Goal: Task Accomplishment & Management: Manage account settings

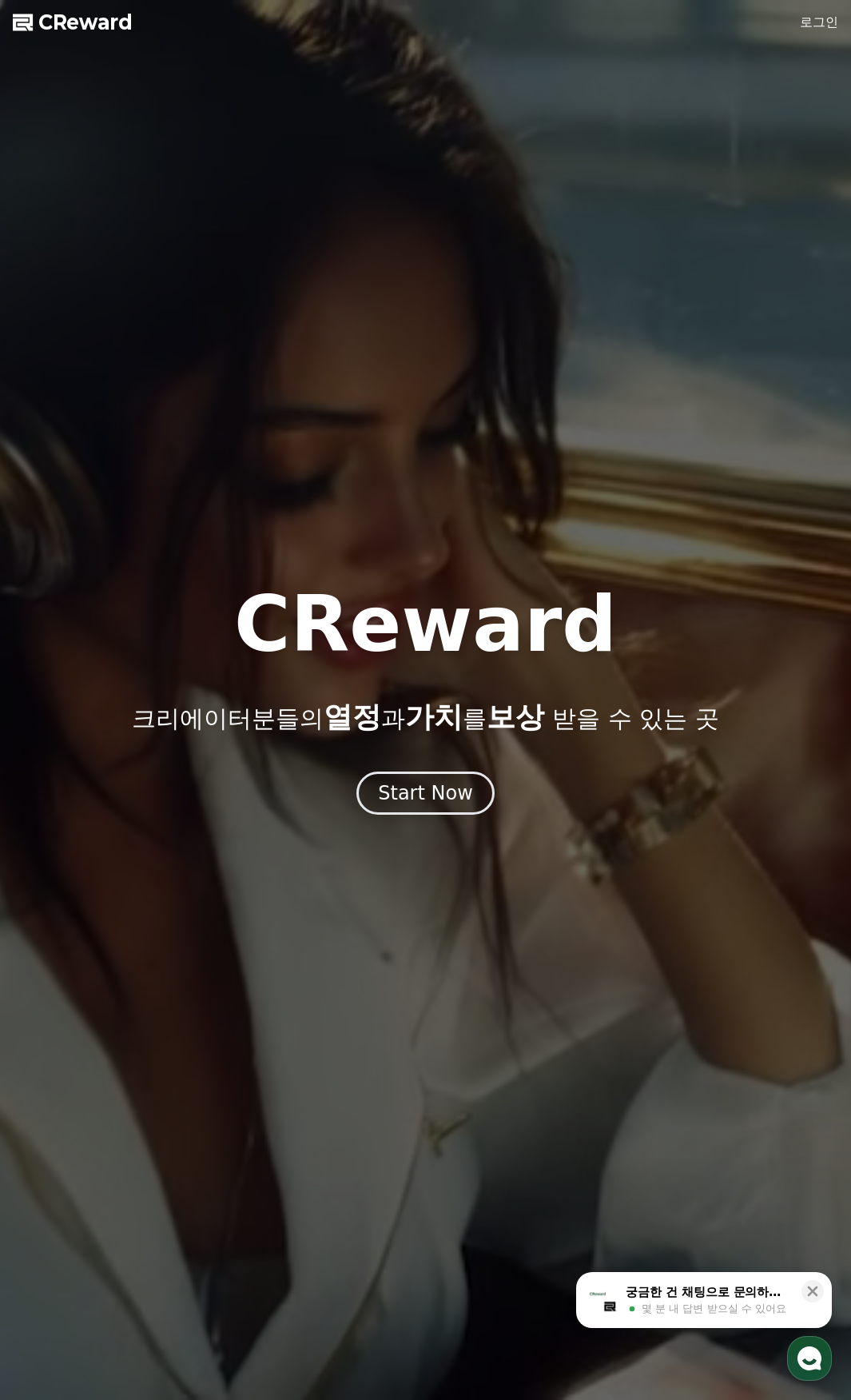
click at [413, 829] on div at bounding box center [426, 700] width 851 height 1400
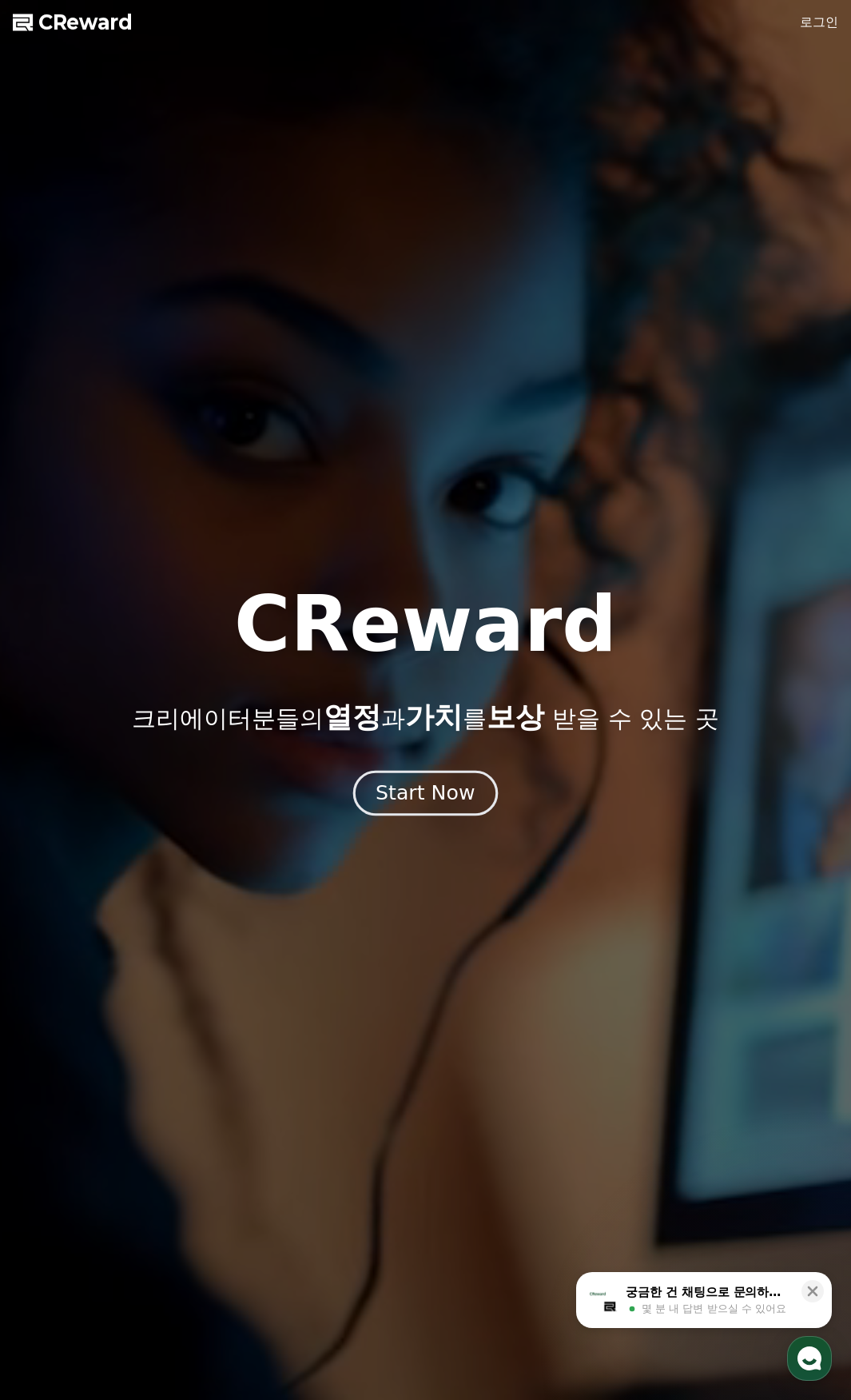
click at [422, 797] on div "Start Now" at bounding box center [425, 793] width 99 height 27
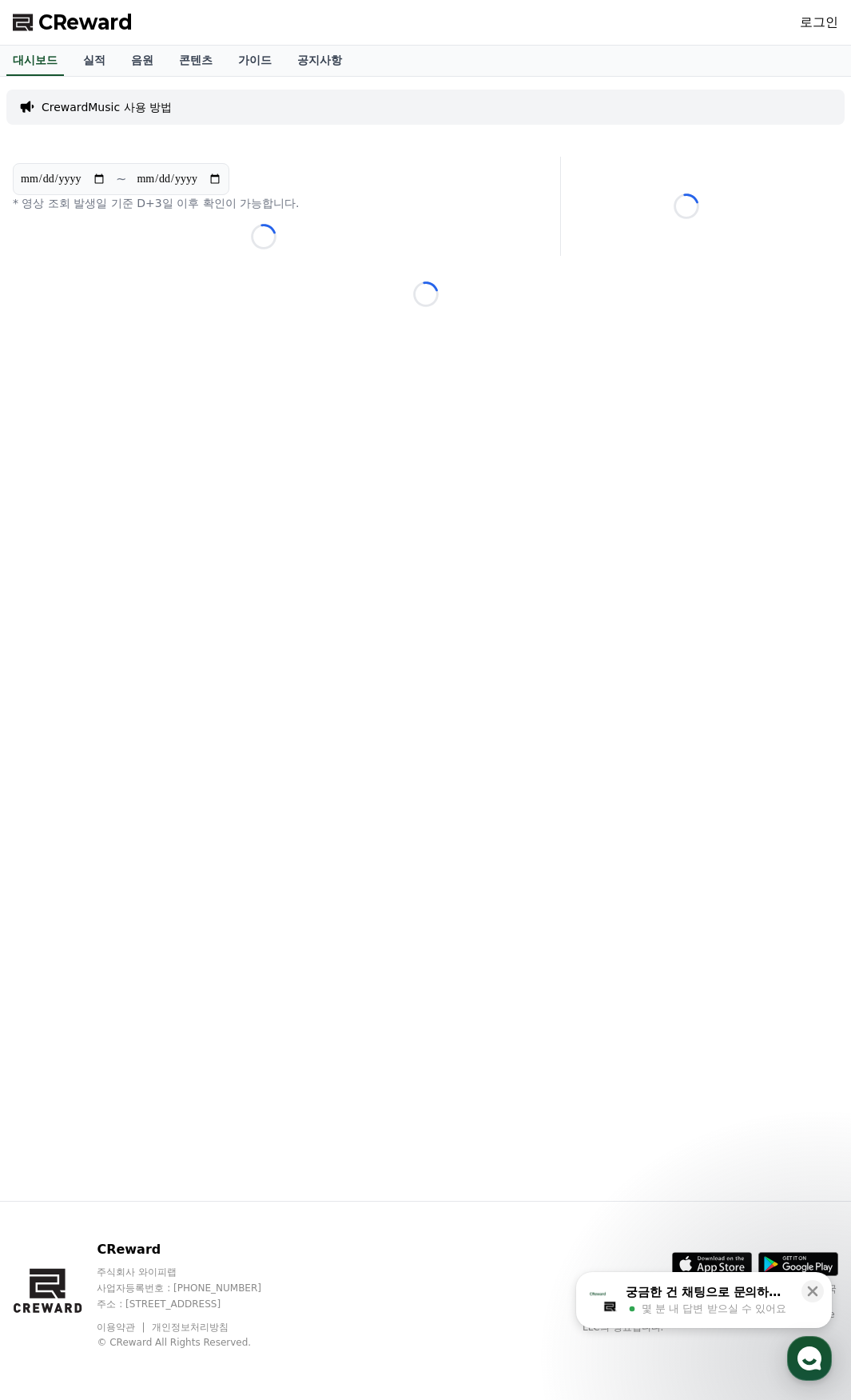
click at [804, 26] on link "로그인" at bounding box center [819, 22] width 39 height 19
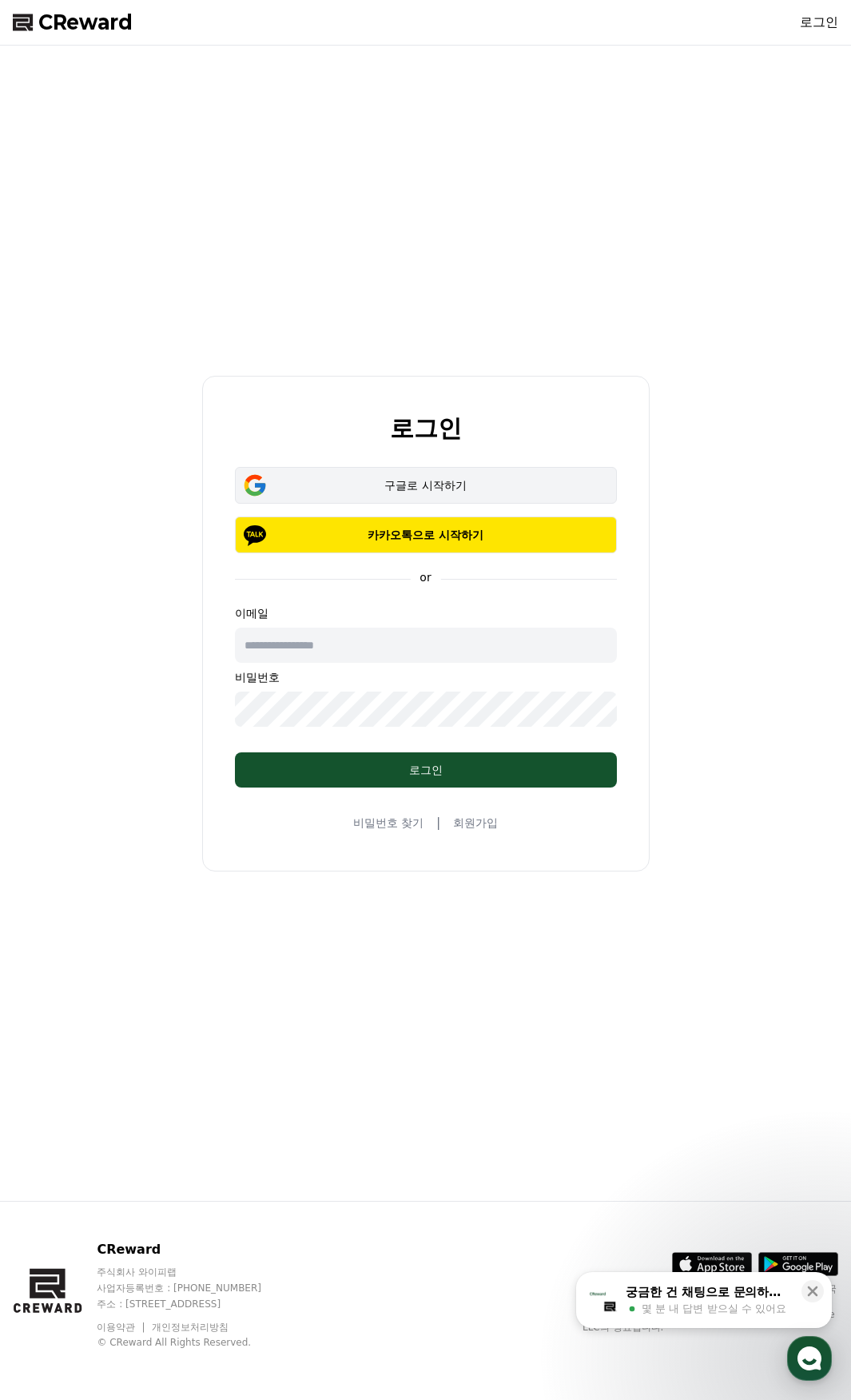
click at [434, 498] on button "구글로 시작하기" at bounding box center [426, 486] width 382 height 37
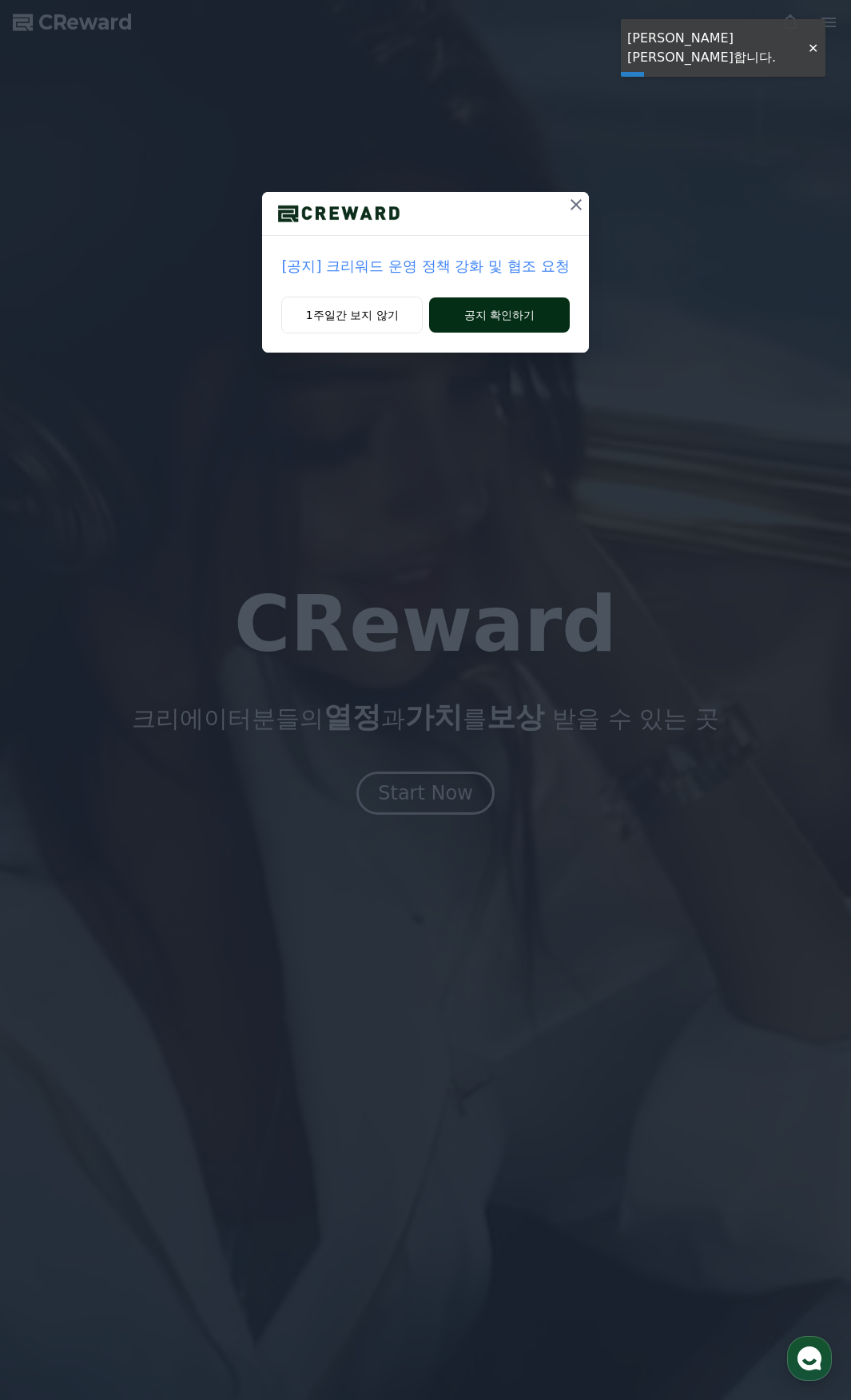
click at [469, 329] on button "공지 확인하기" at bounding box center [499, 314] width 140 height 35
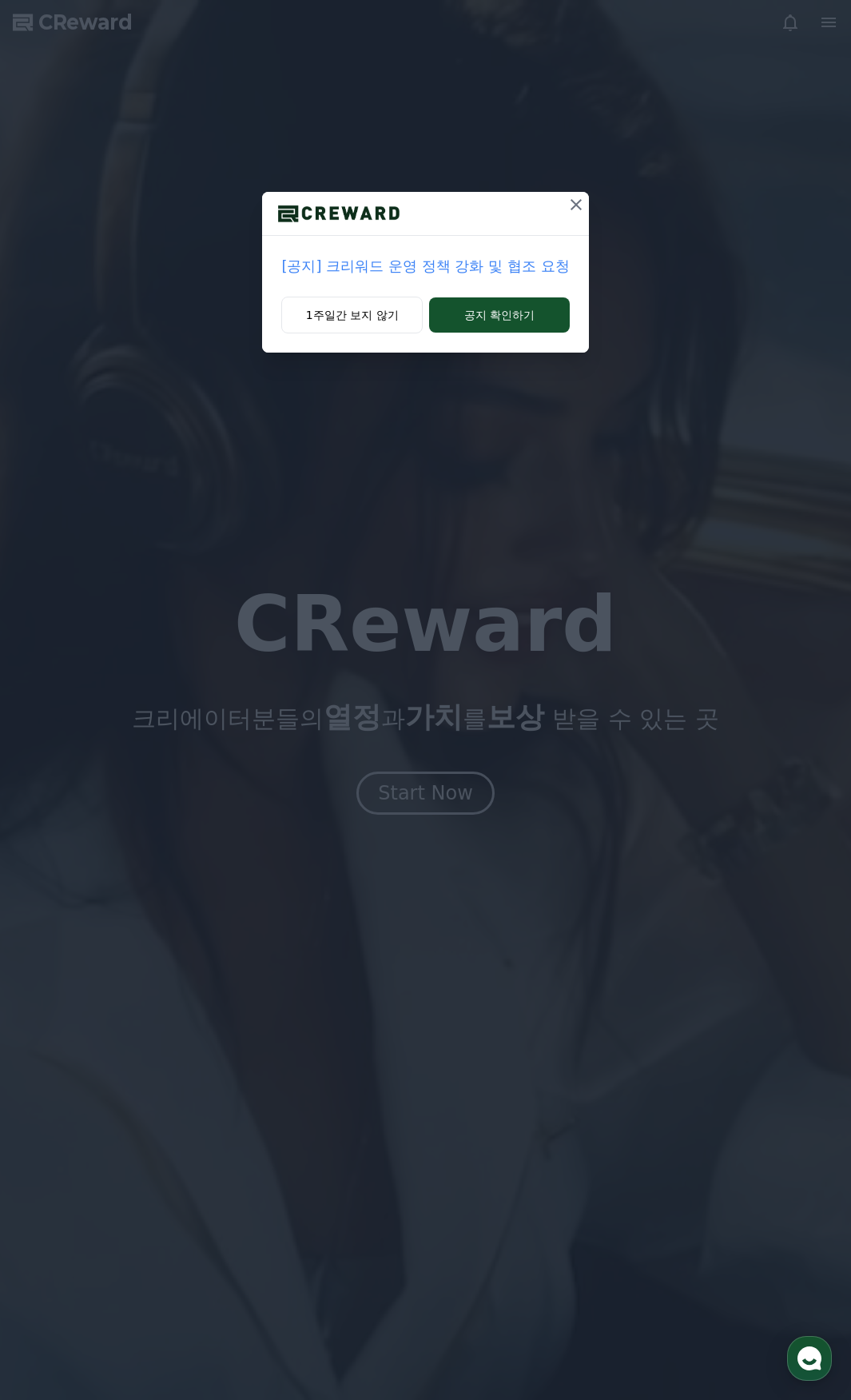
click at [466, 259] on p "[공지] 크리워드 운영 정책 강화 및 협조 요청" at bounding box center [426, 266] width 288 height 22
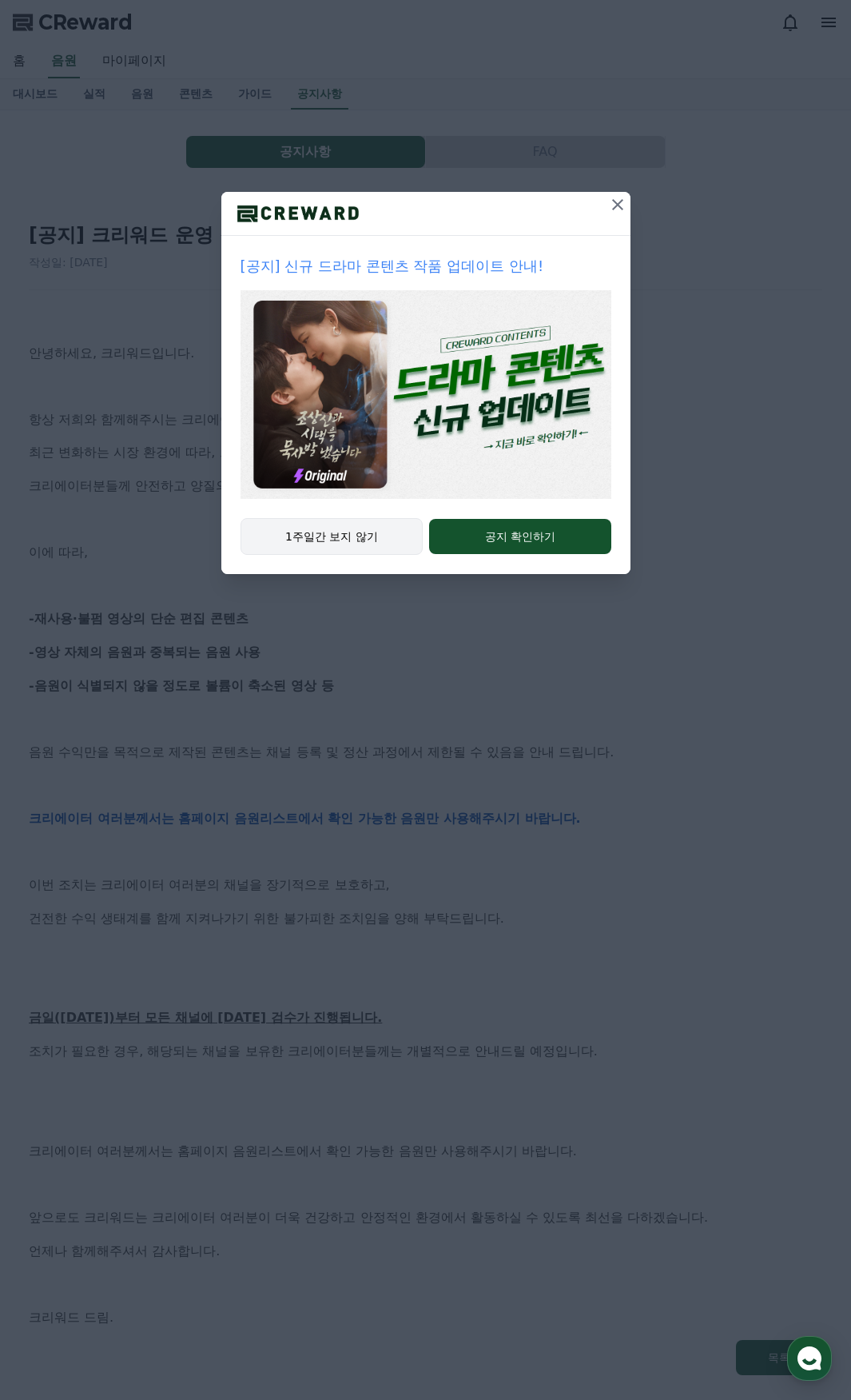
click at [362, 528] on button "1주일간 보지 않기" at bounding box center [332, 537] width 183 height 37
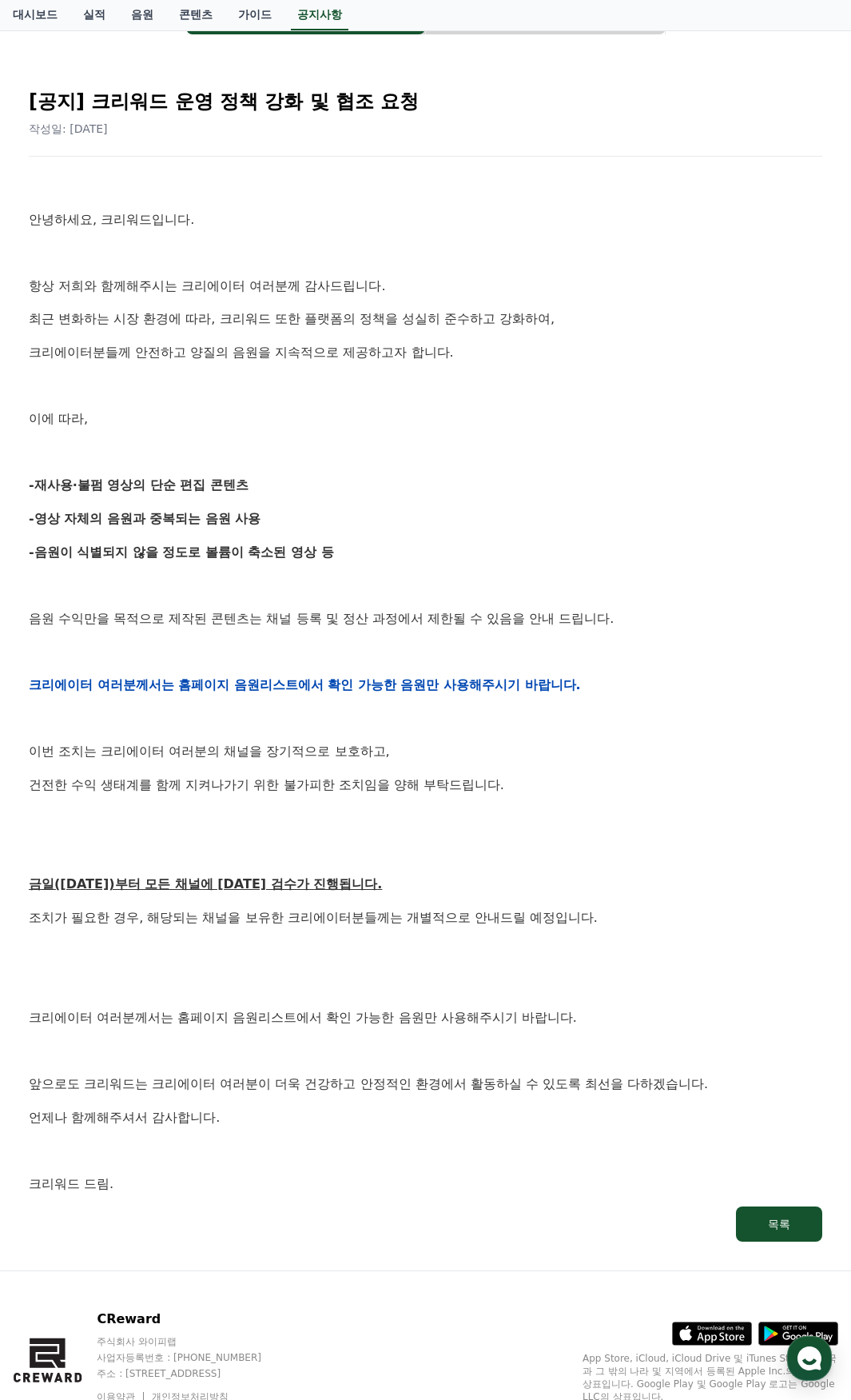
scroll to position [203, 0]
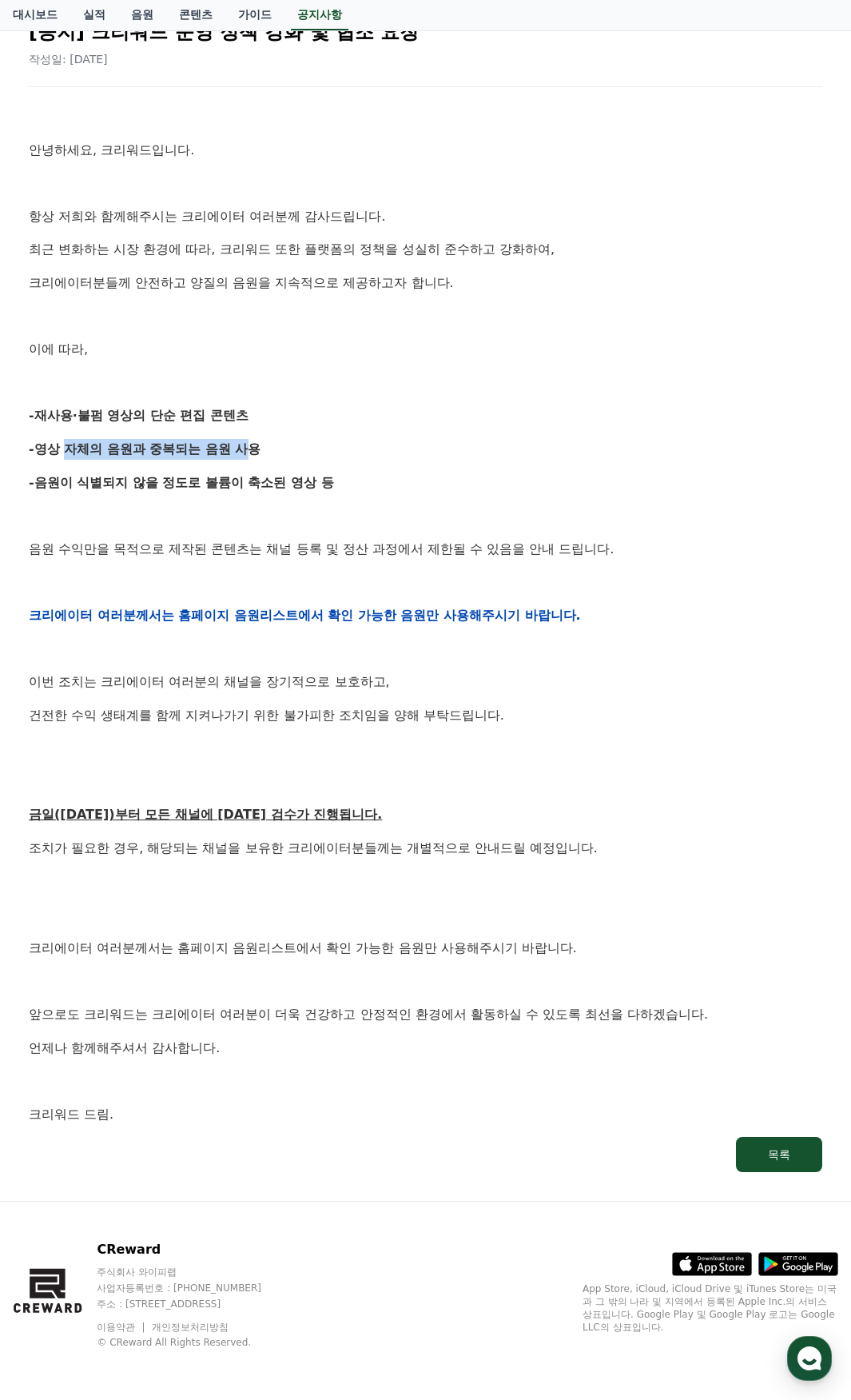
drag, startPoint x: 62, startPoint y: 427, endPoint x: 237, endPoint y: 431, distance: 175.0
click at [237, 431] on div "안녕하세요, 크리워드입니다. 항상 저희와 함께해주시는 크리에이터 여러분께 감사드립니다. 최근 변화하는 시장 환경에 따라, 크리워드 또한 플랫폼…" at bounding box center [426, 615] width 794 height 1018
drag, startPoint x: 52, startPoint y: 496, endPoint x: 157, endPoint y: 481, distance: 106.1
click at [157, 481] on div "안녕하세요, 크리워드입니다. 항상 저희와 함께해주시는 크리에이터 여러분께 감사드립니다. 최근 변화하는 시장 환경에 따라, 크리워드 또한 플랫폼…" at bounding box center [426, 615] width 794 height 1018
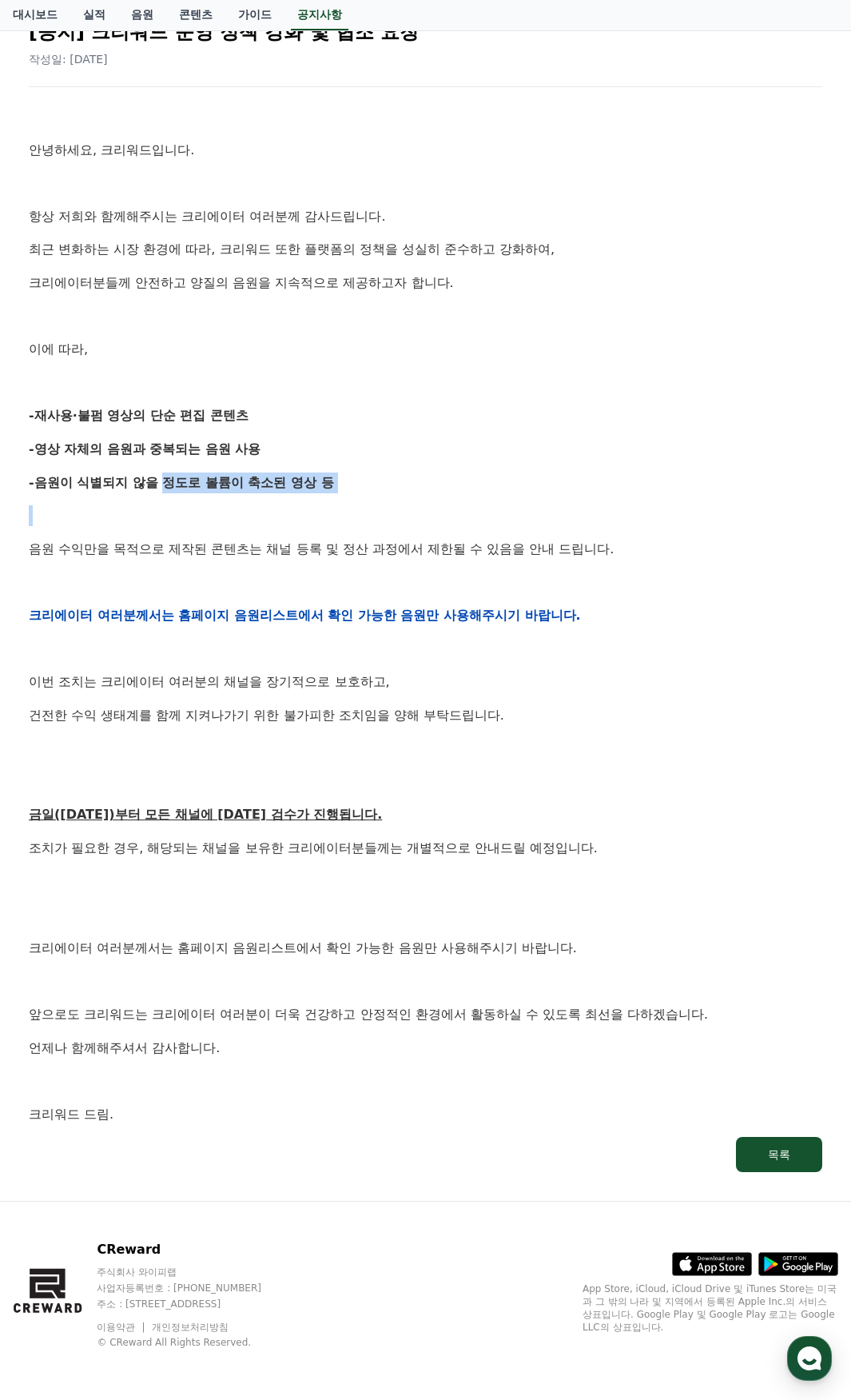
click at [157, 481] on strong "-음원이 식별되지 않을 정도로 볼륨이 축소된 영상 등" at bounding box center [182, 483] width 306 height 15
click at [767, 1145] on button "목록" at bounding box center [778, 1154] width 86 height 35
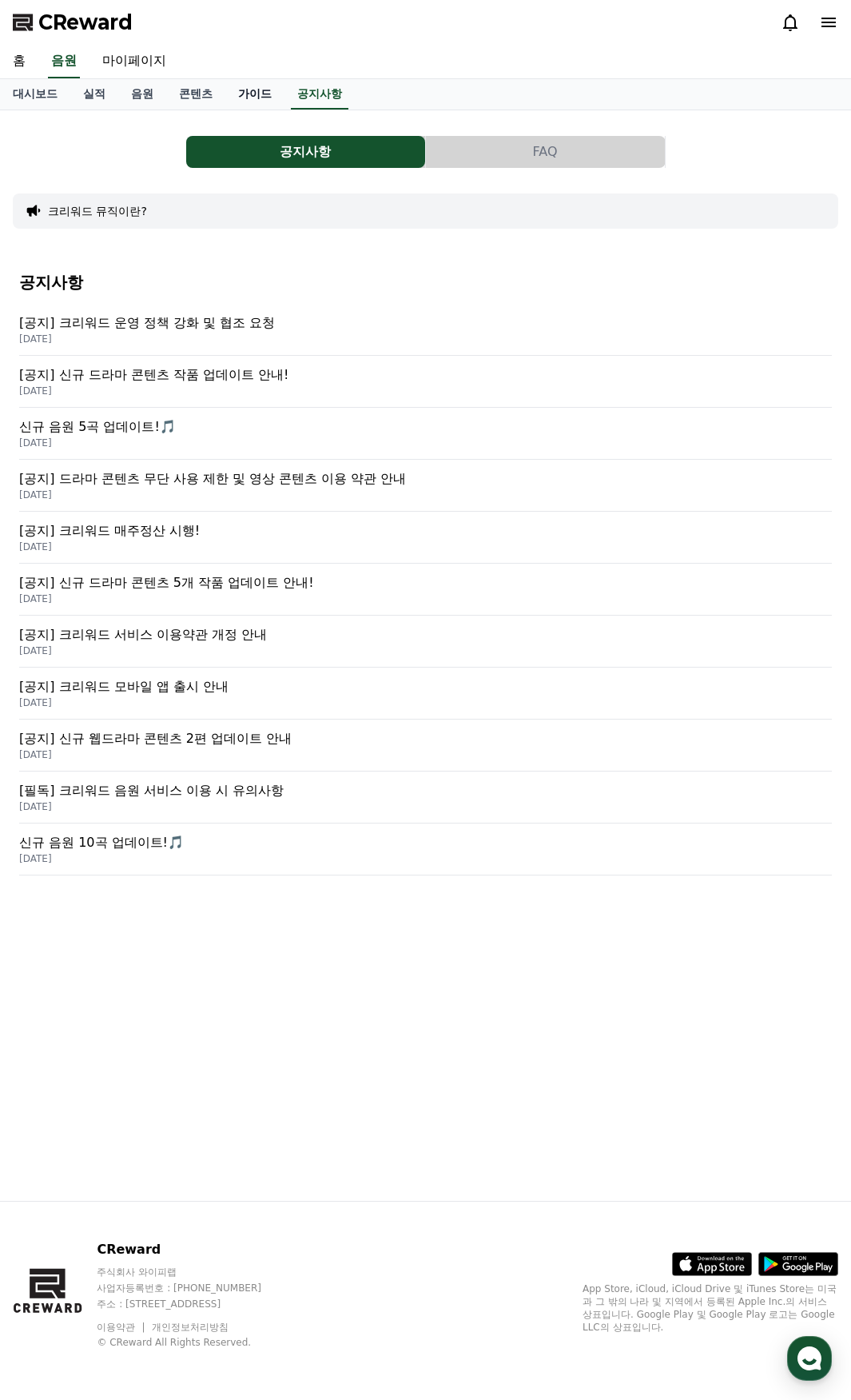
click at [261, 95] on link "가이드" at bounding box center [254, 94] width 59 height 30
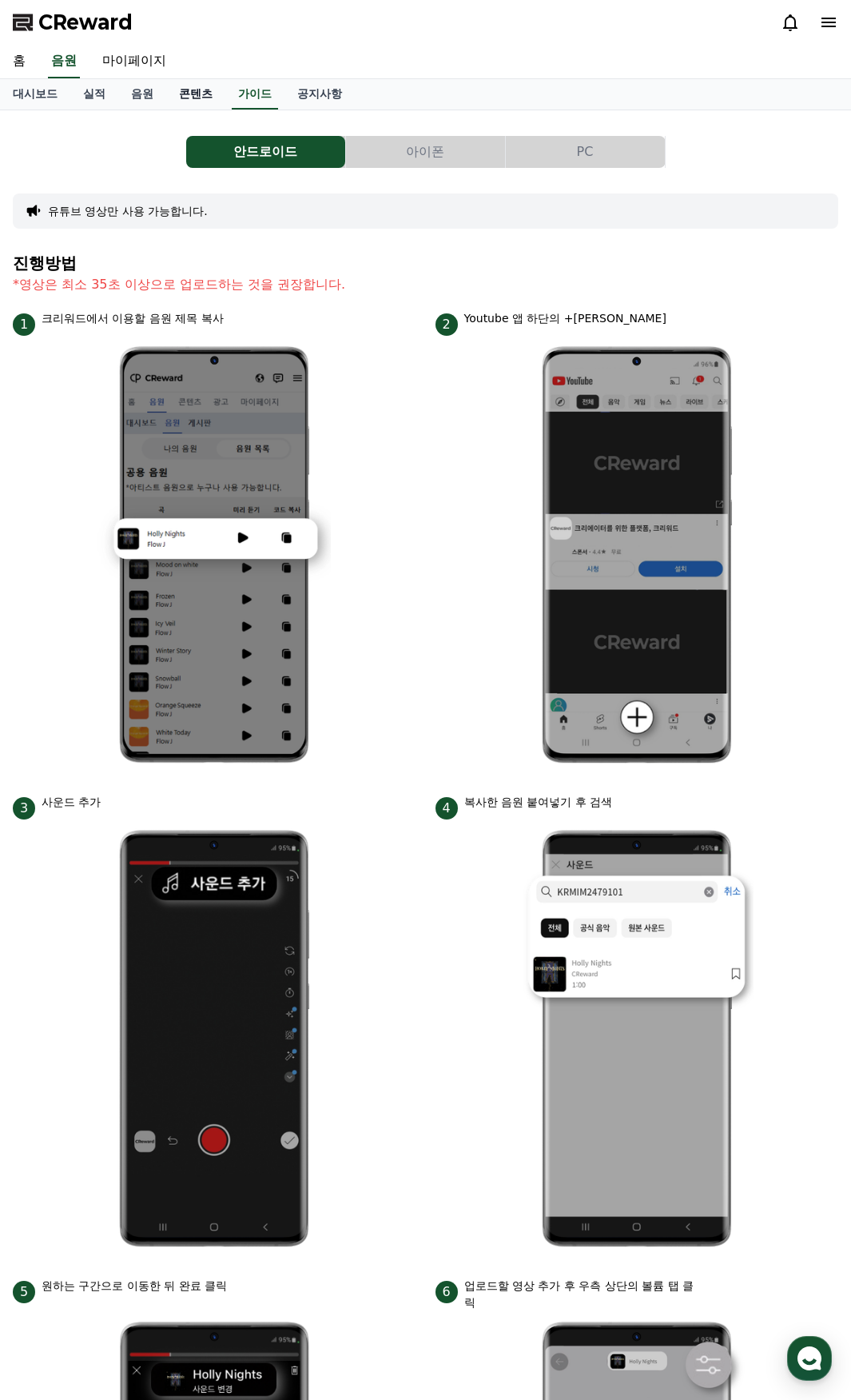
click at [186, 93] on link "콘텐츠" at bounding box center [195, 94] width 59 height 30
click at [114, 95] on link "실적" at bounding box center [95, 94] width 48 height 30
click at [128, 94] on link "음원" at bounding box center [142, 94] width 48 height 30
click at [84, 99] on link "실적" at bounding box center [95, 94] width 48 height 30
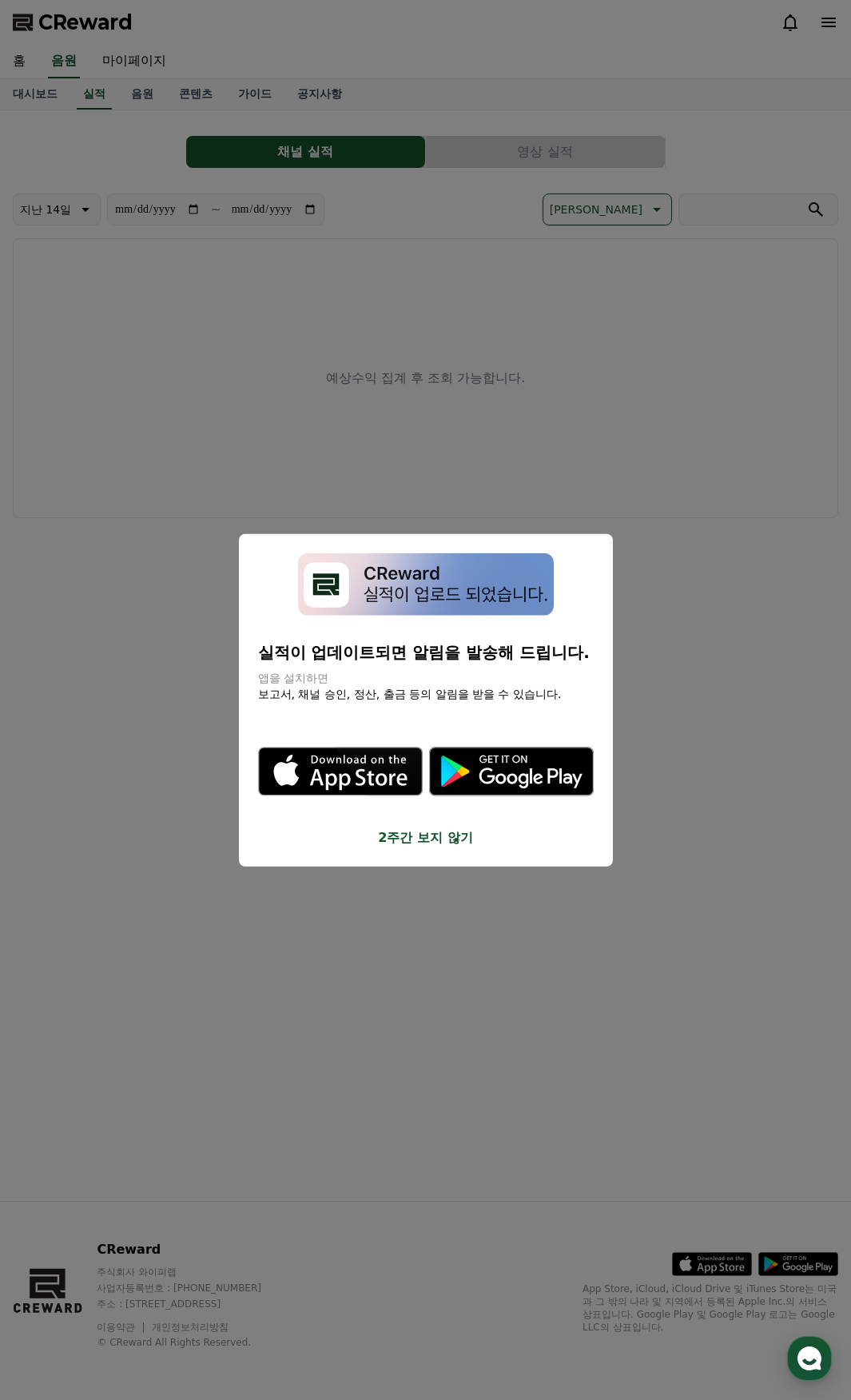
click at [43, 104] on button "close modal" at bounding box center [426, 700] width 851 height 1400
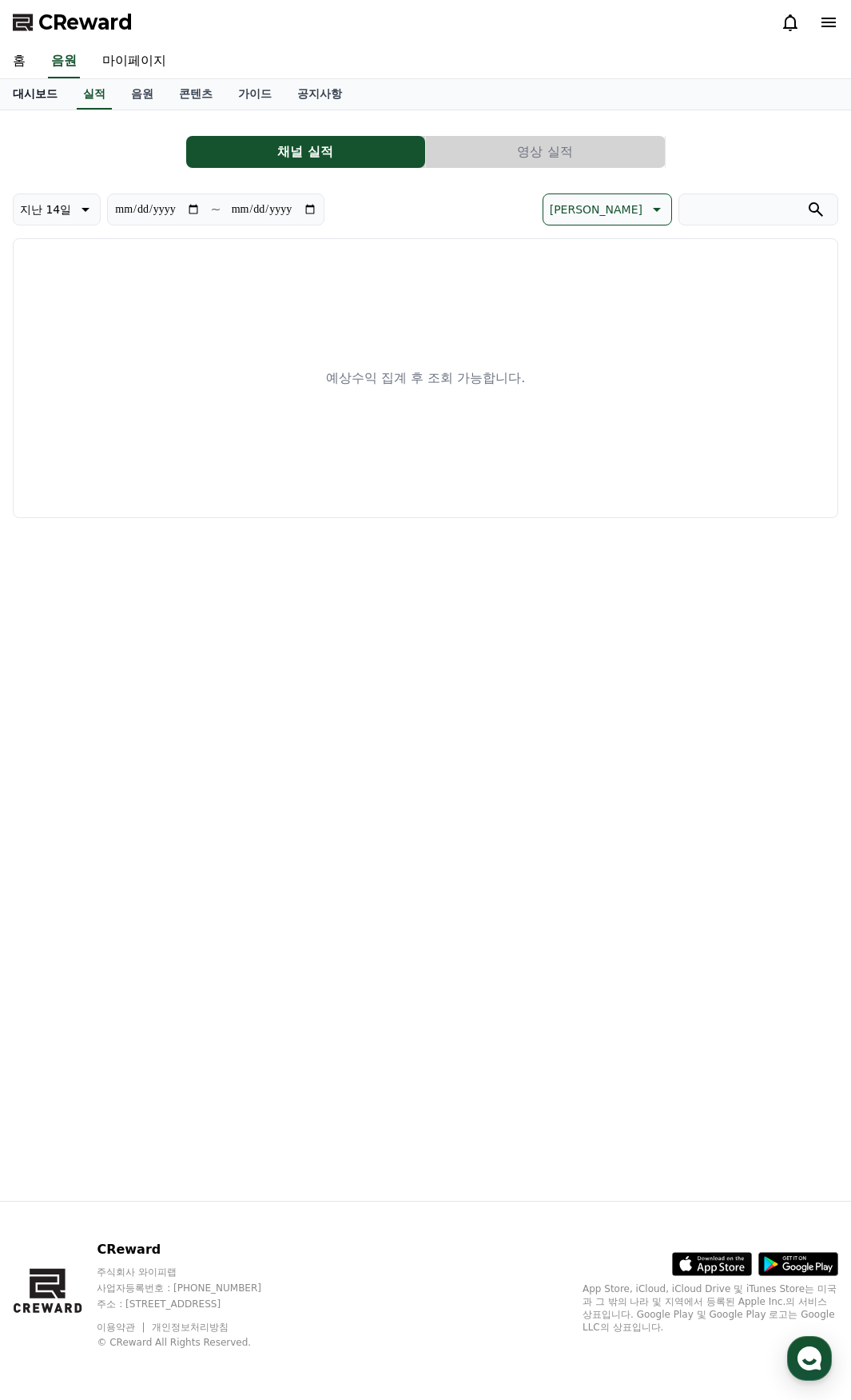
click at [38, 102] on link "대시보드" at bounding box center [35, 94] width 71 height 30
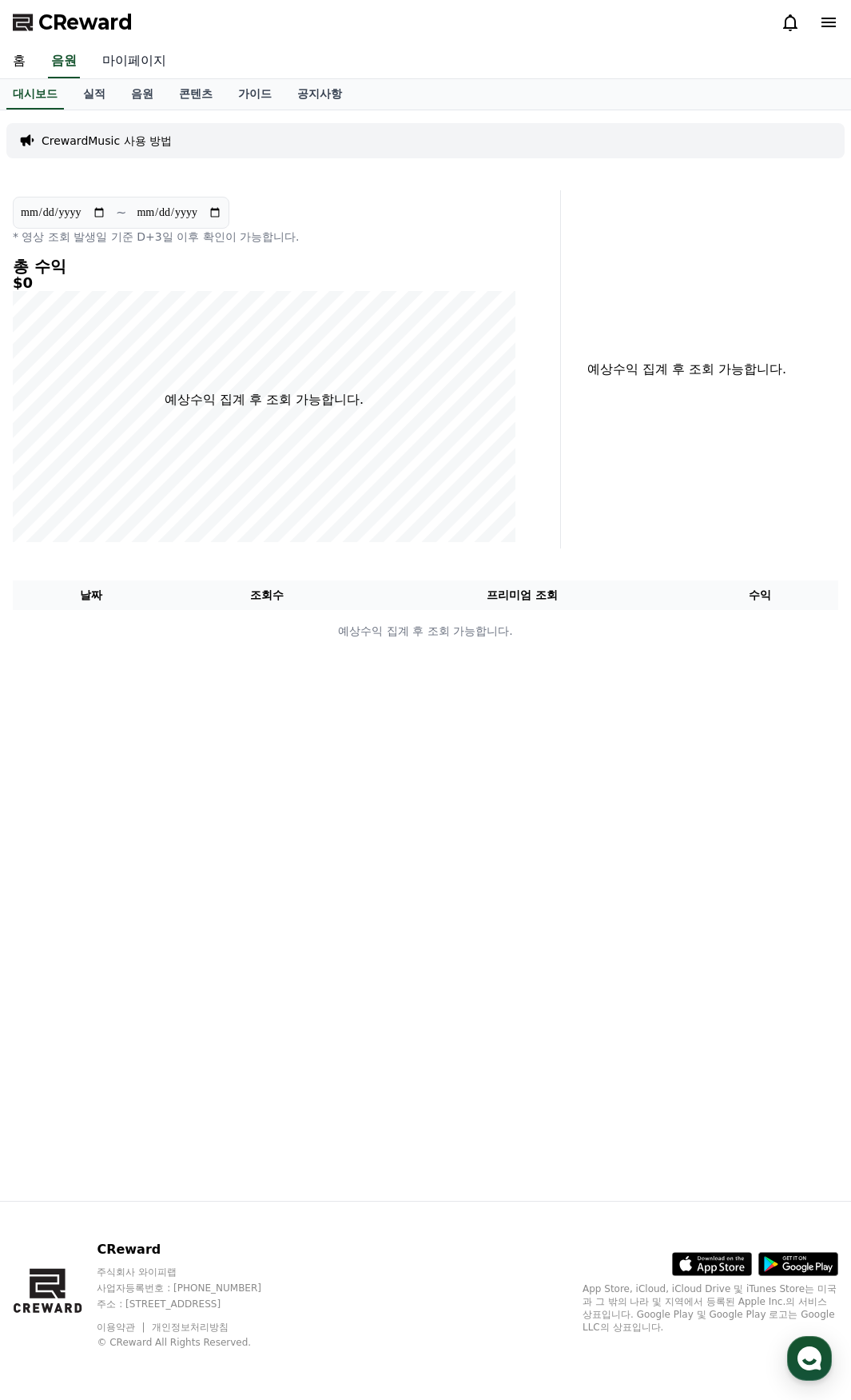
click at [147, 67] on link "마이페이지" at bounding box center [134, 61] width 90 height 34
select select "**********"
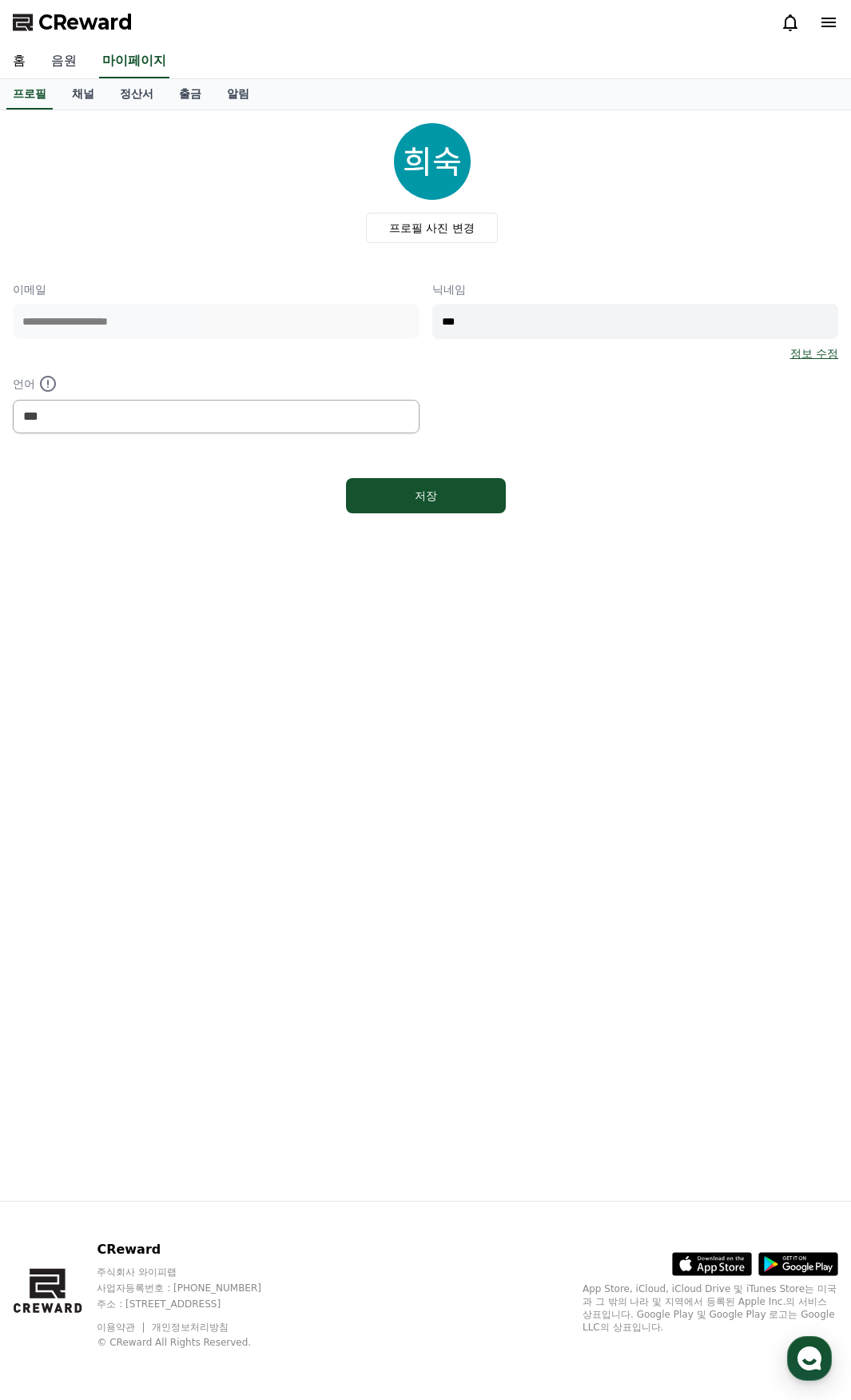
click at [58, 62] on link "음원" at bounding box center [64, 61] width 51 height 34
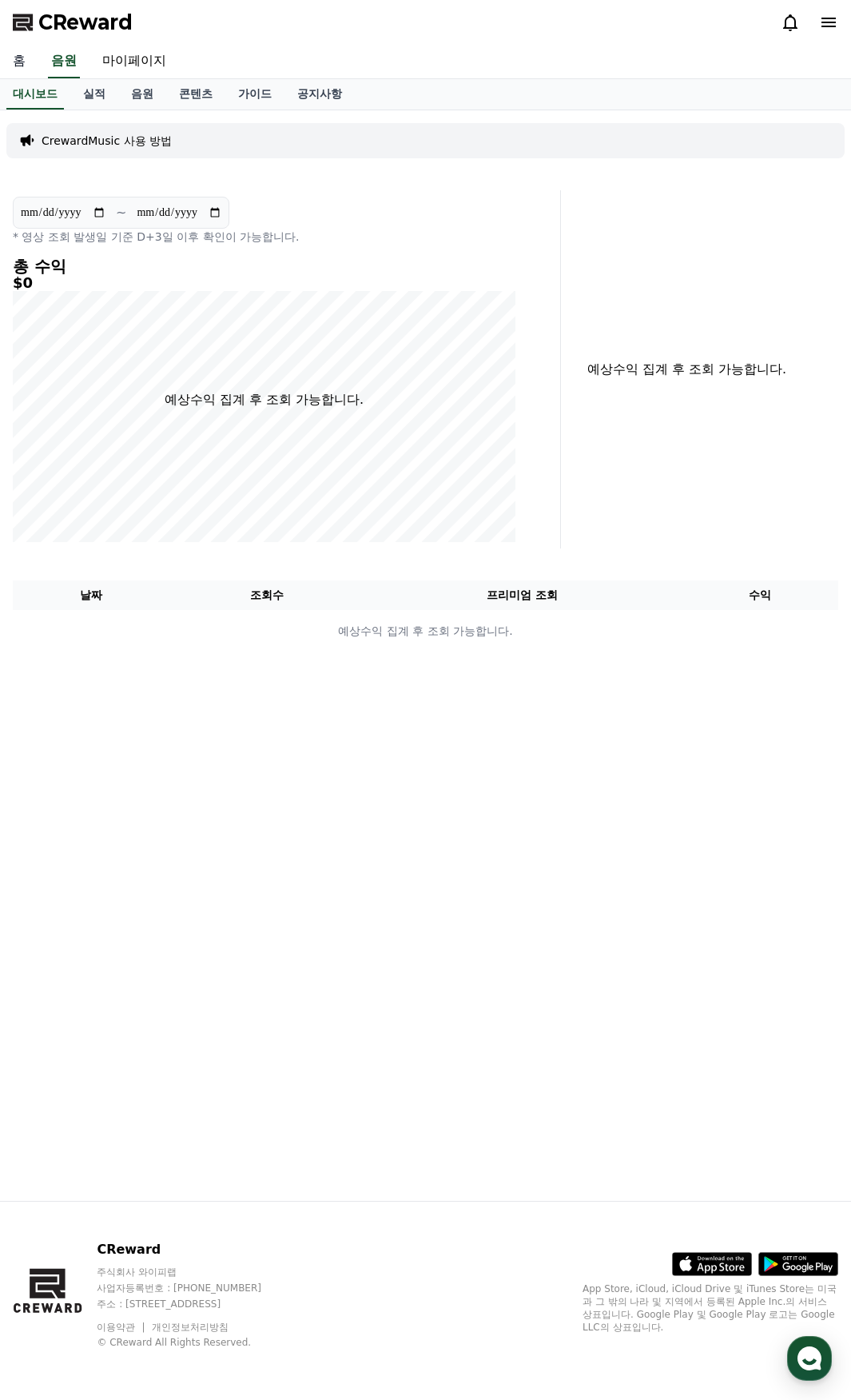
click at [22, 53] on link "홈" at bounding box center [19, 61] width 39 height 34
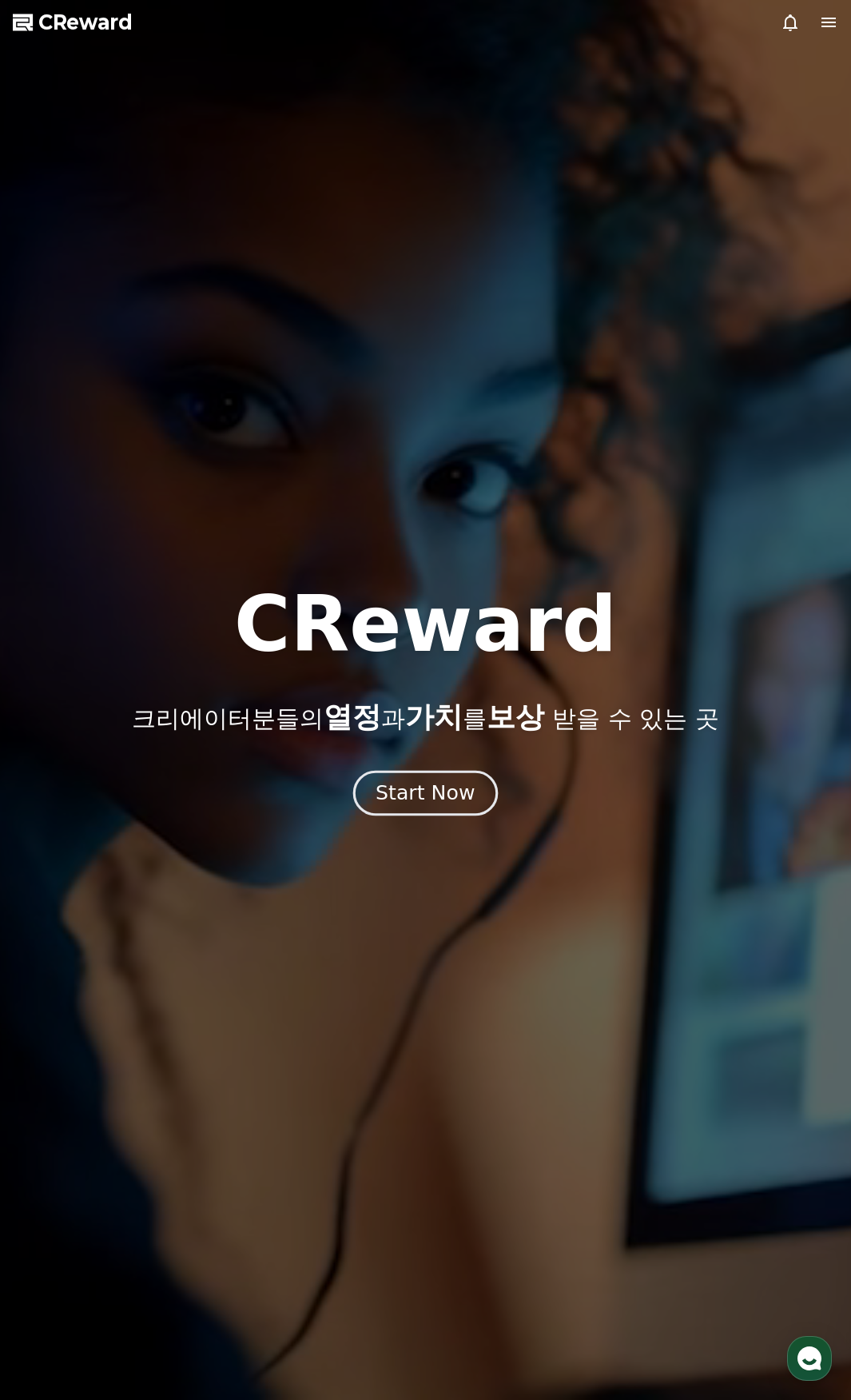
click at [410, 796] on div "Start Now" at bounding box center [425, 793] width 99 height 27
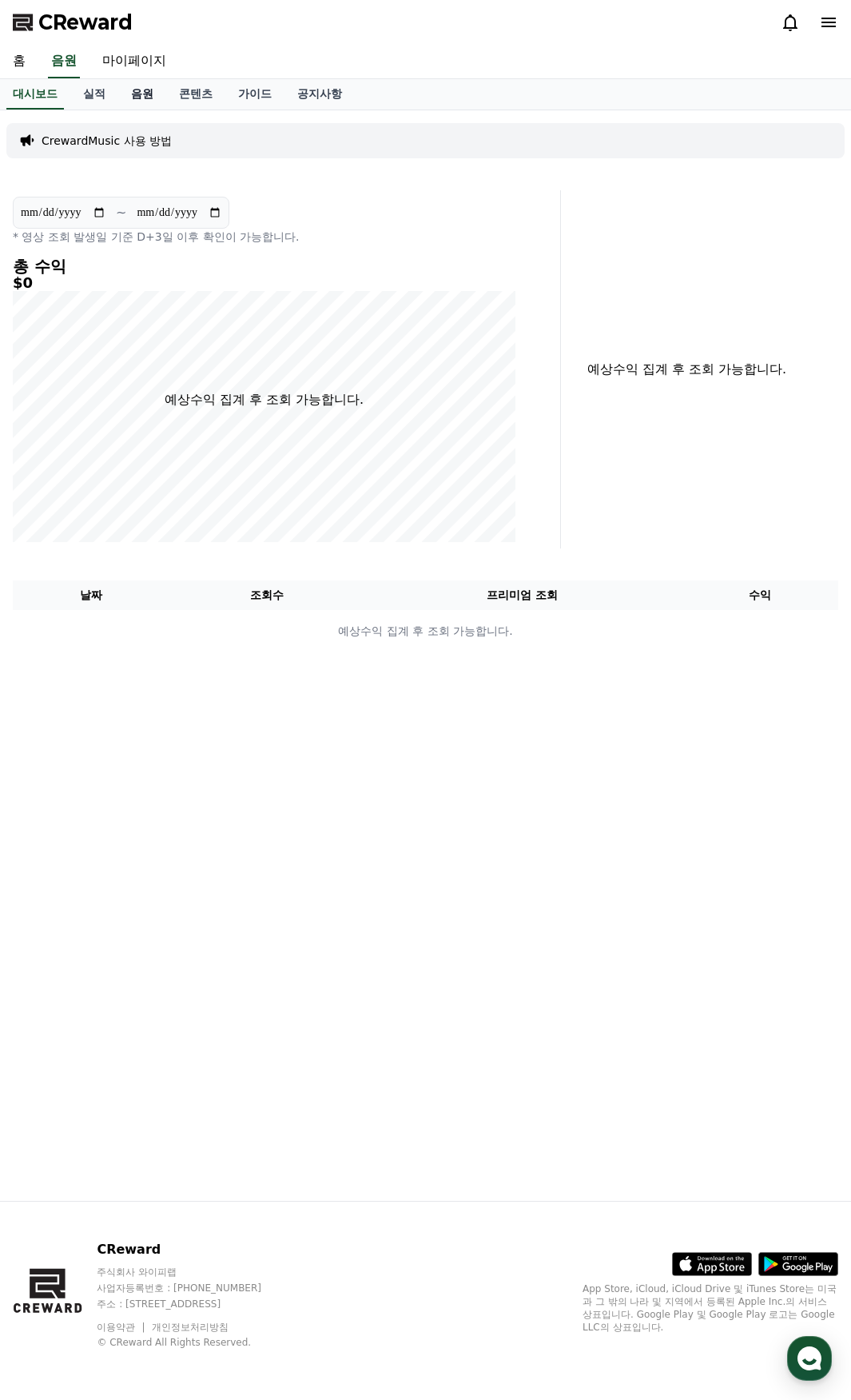
click at [157, 83] on link "음원" at bounding box center [142, 94] width 48 height 30
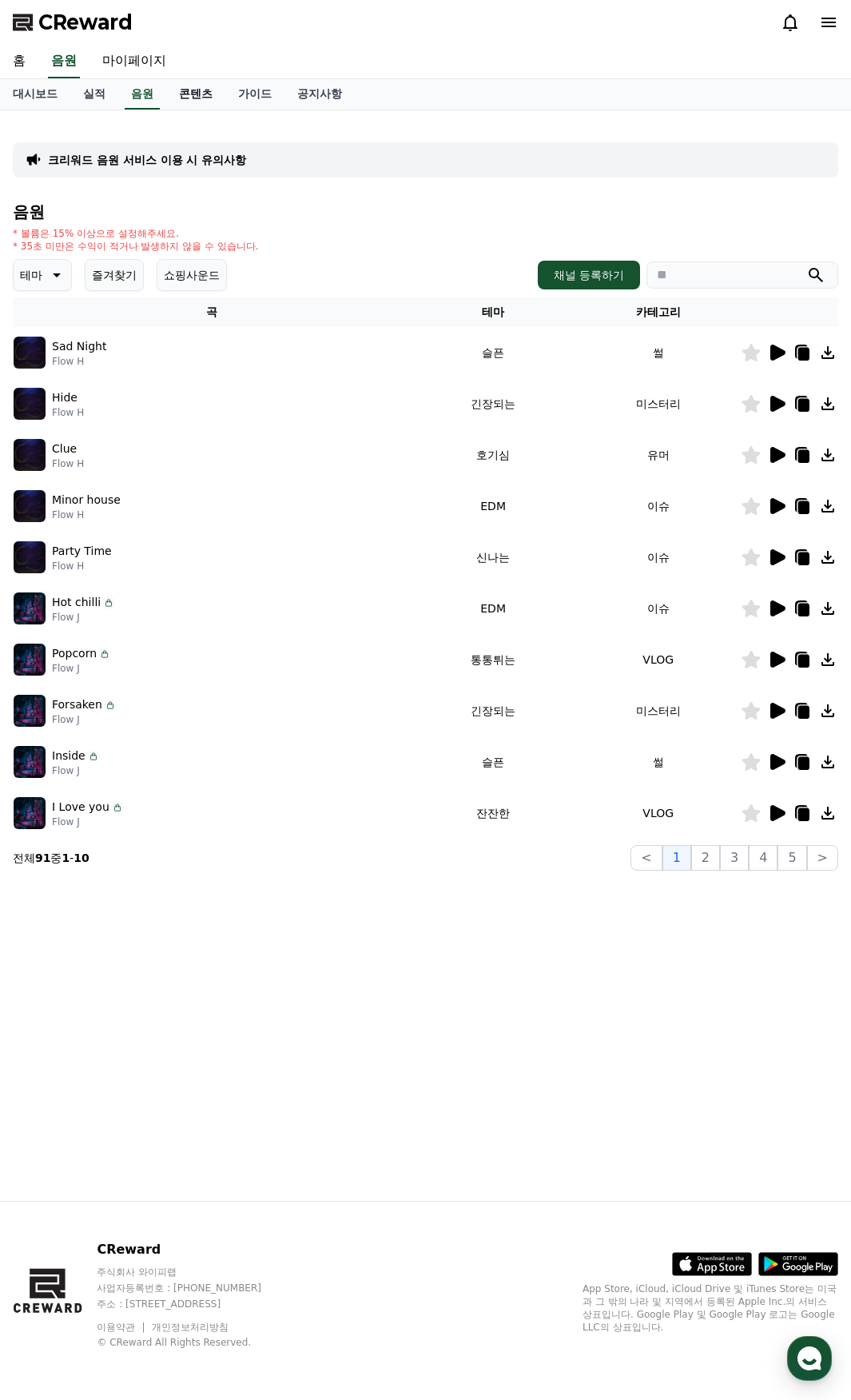
click at [197, 96] on link "콘텐츠" at bounding box center [195, 94] width 59 height 30
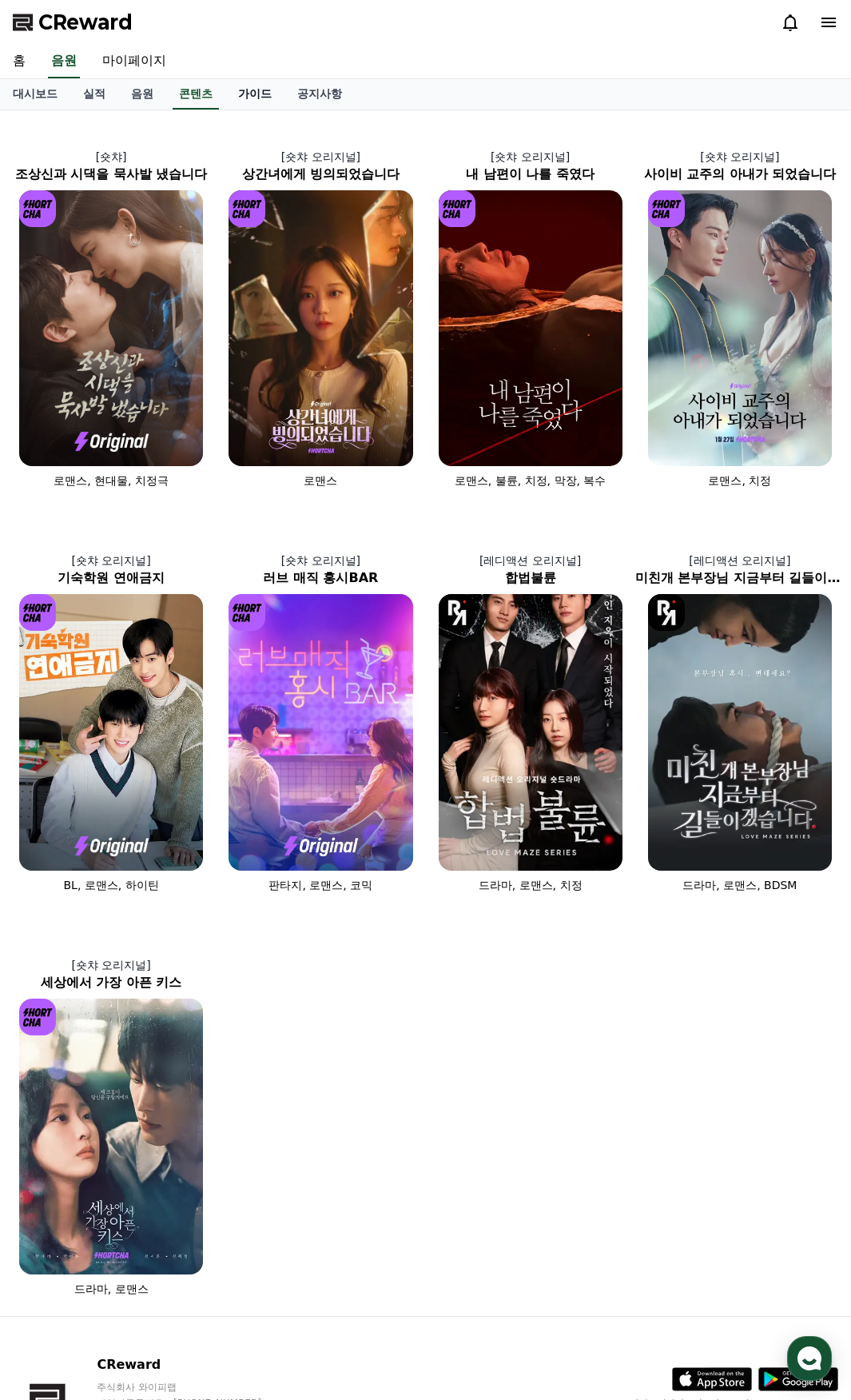
click at [247, 94] on link "가이드" at bounding box center [254, 94] width 59 height 30
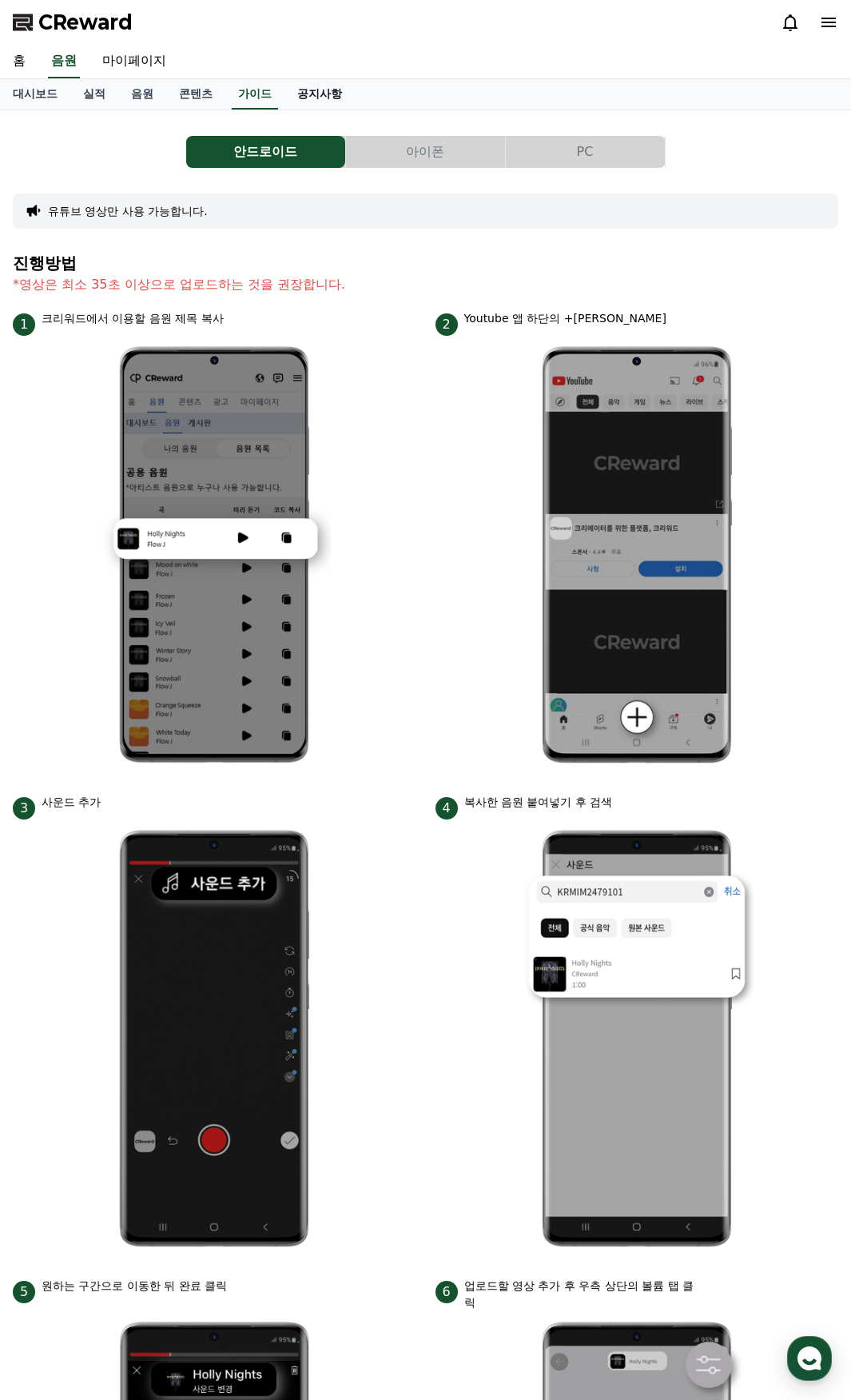
click at [308, 96] on link "공지사항" at bounding box center [319, 94] width 71 height 30
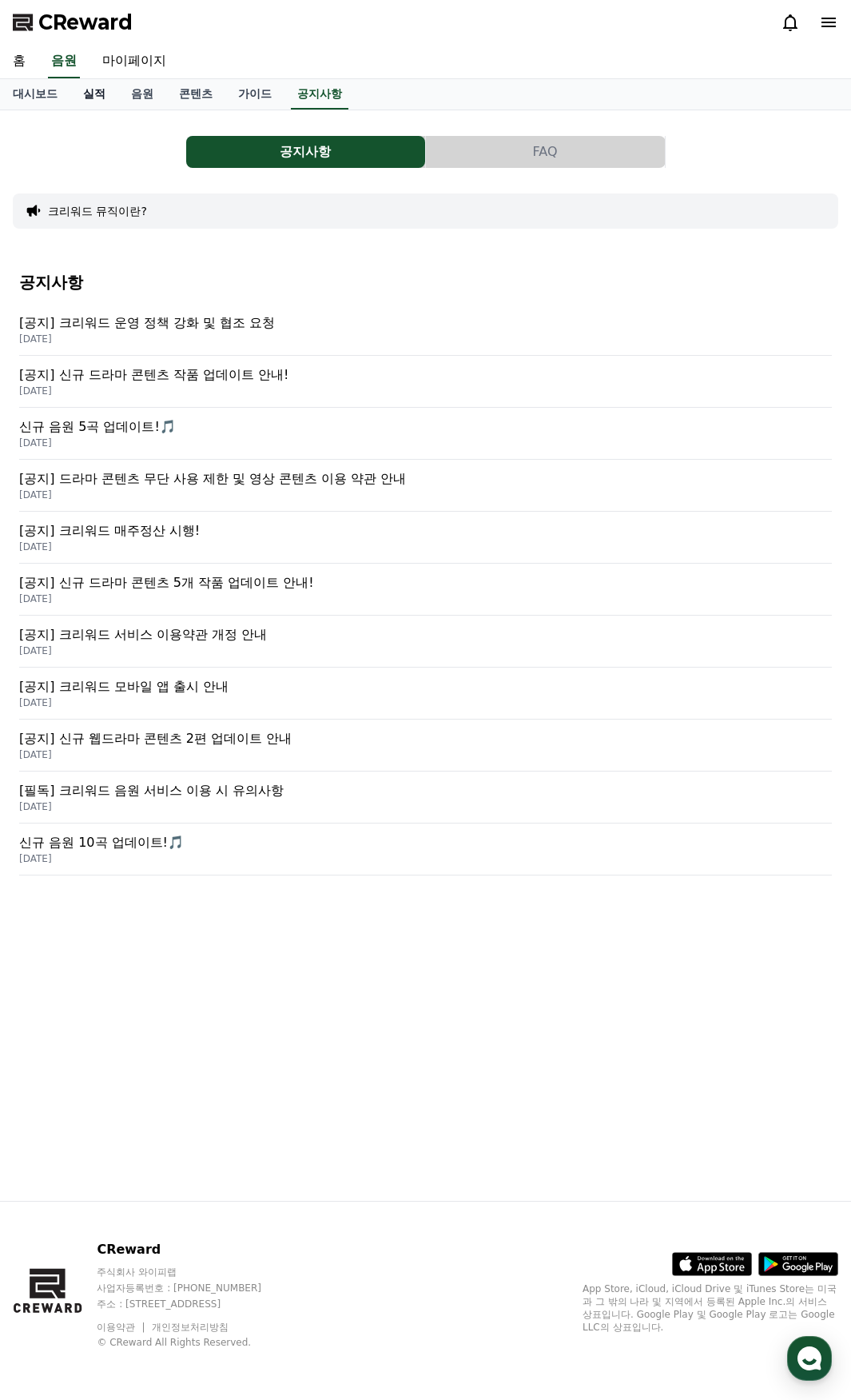
click at [110, 92] on link "실적" at bounding box center [95, 94] width 48 height 30
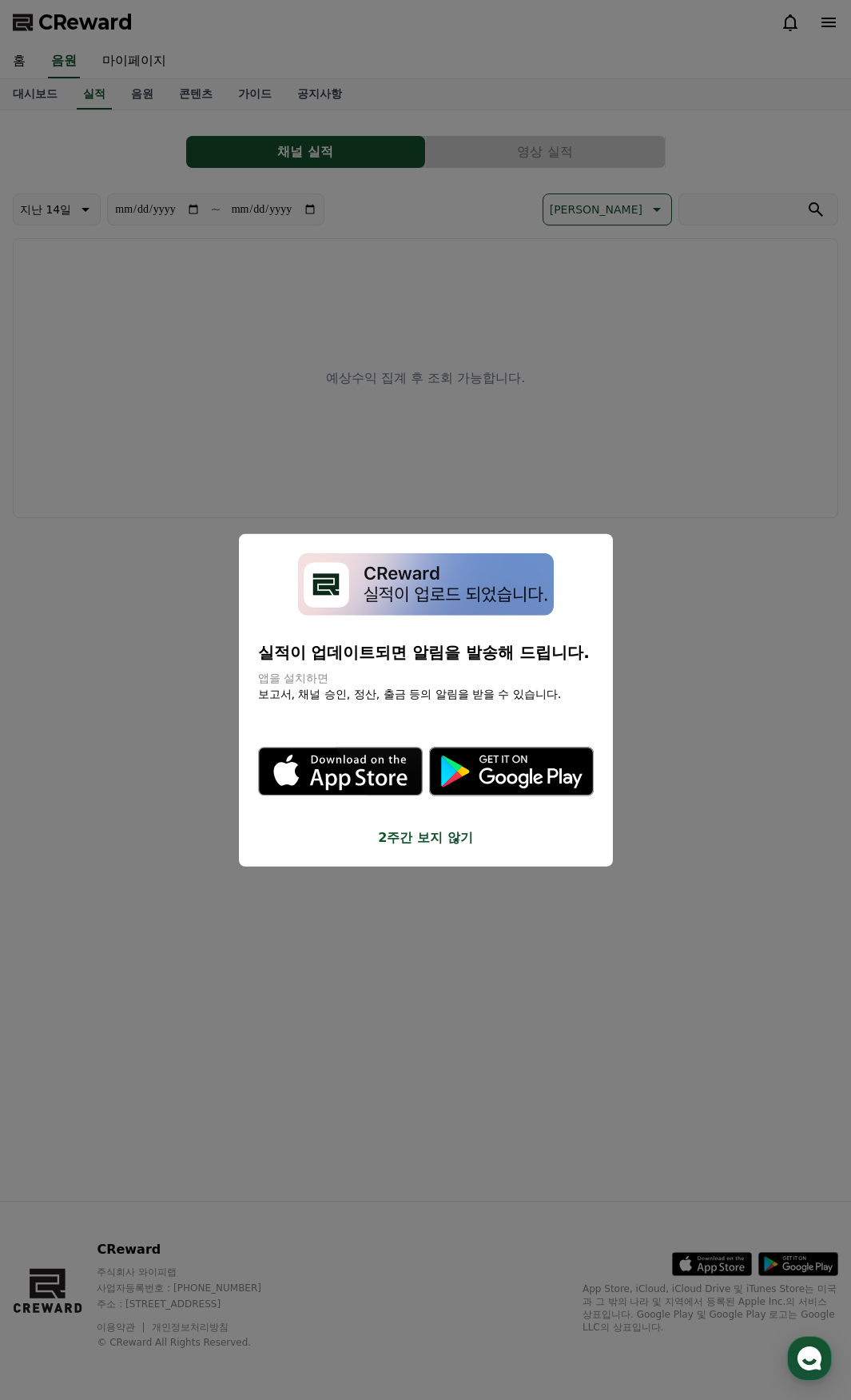
click at [423, 844] on button "2주간 보지 않기" at bounding box center [426, 838] width 336 height 19
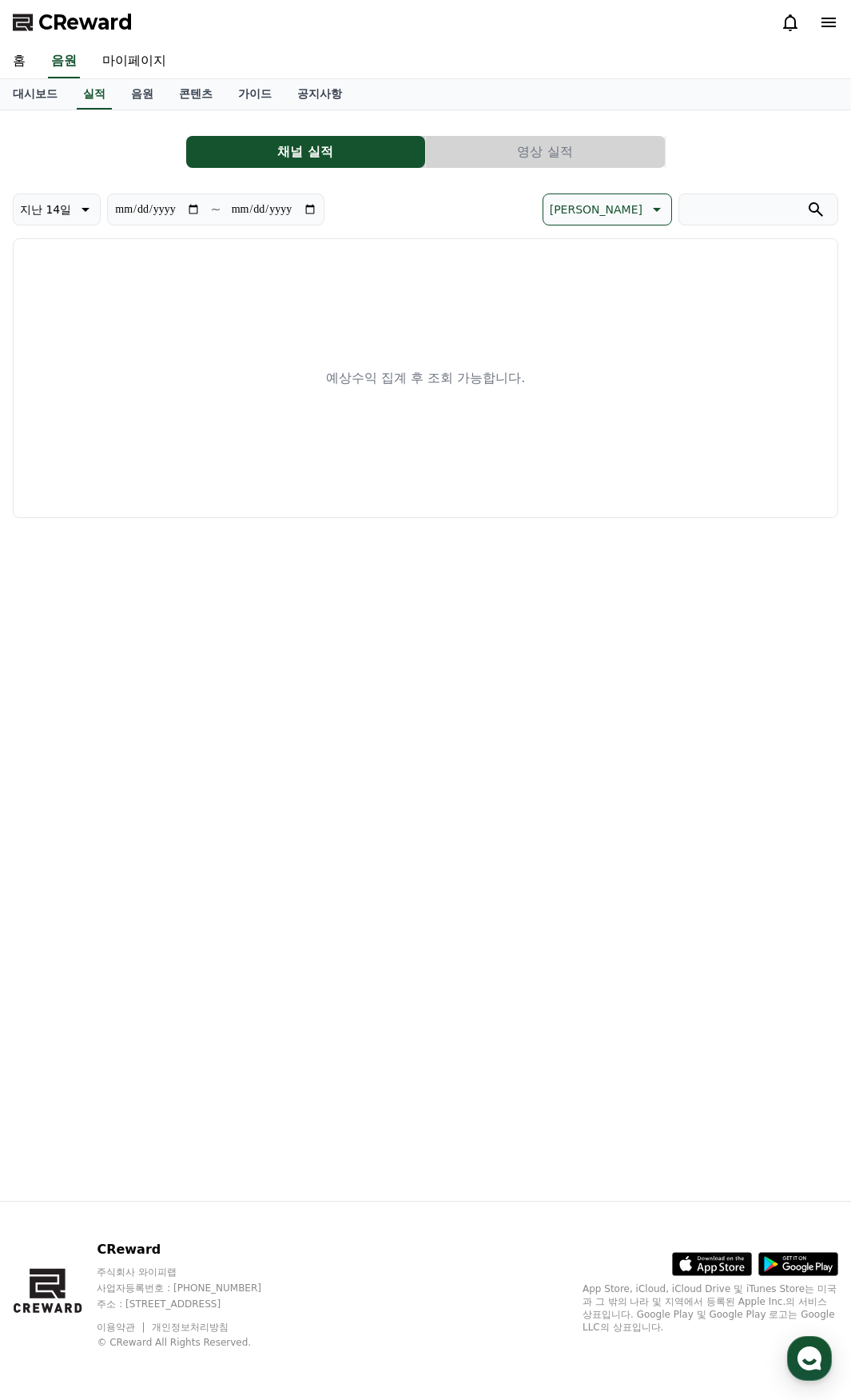
click at [568, 168] on div "**********" at bounding box center [426, 320] width 826 height 395
click at [555, 164] on button "영상 실적" at bounding box center [544, 151] width 239 height 32
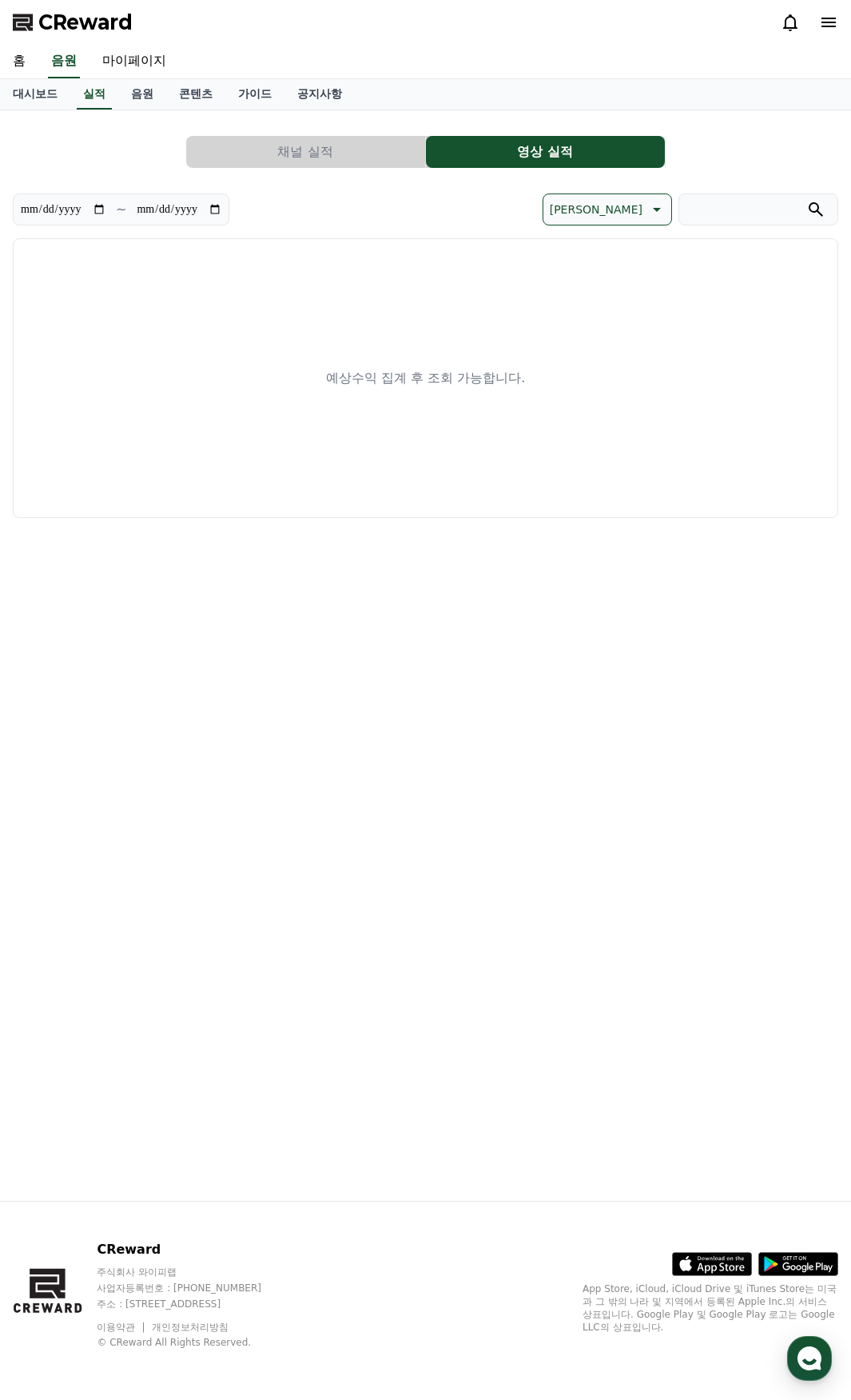
click at [342, 155] on button "채널 실적" at bounding box center [306, 151] width 239 height 32
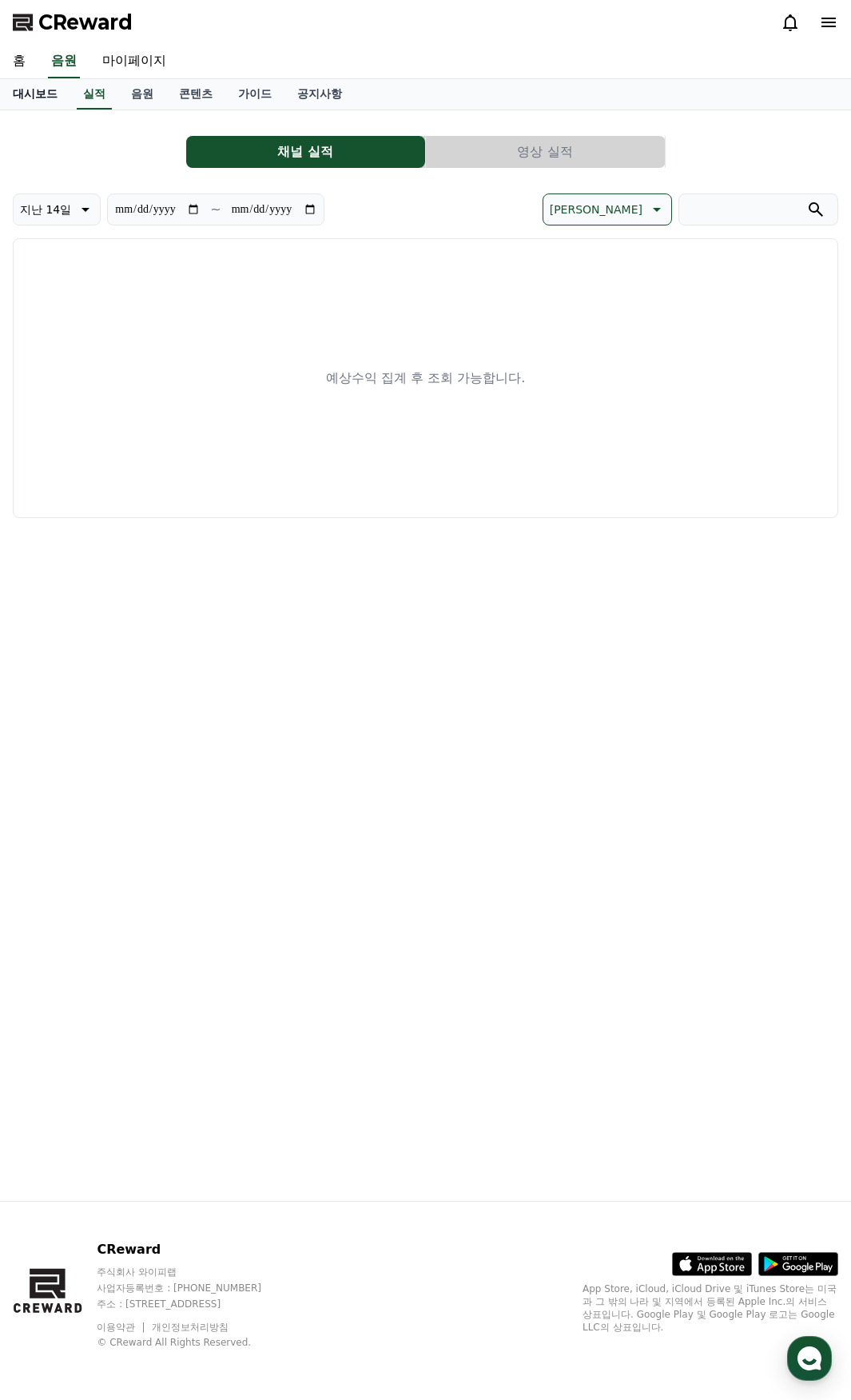
drag, startPoint x: 42, startPoint y: 72, endPoint x: 44, endPoint y: 85, distance: 13.2
click at [41, 76] on div "홈 음원 마이페이지" at bounding box center [426, 61] width 851 height 34
click at [44, 85] on link "대시보드" at bounding box center [35, 94] width 71 height 30
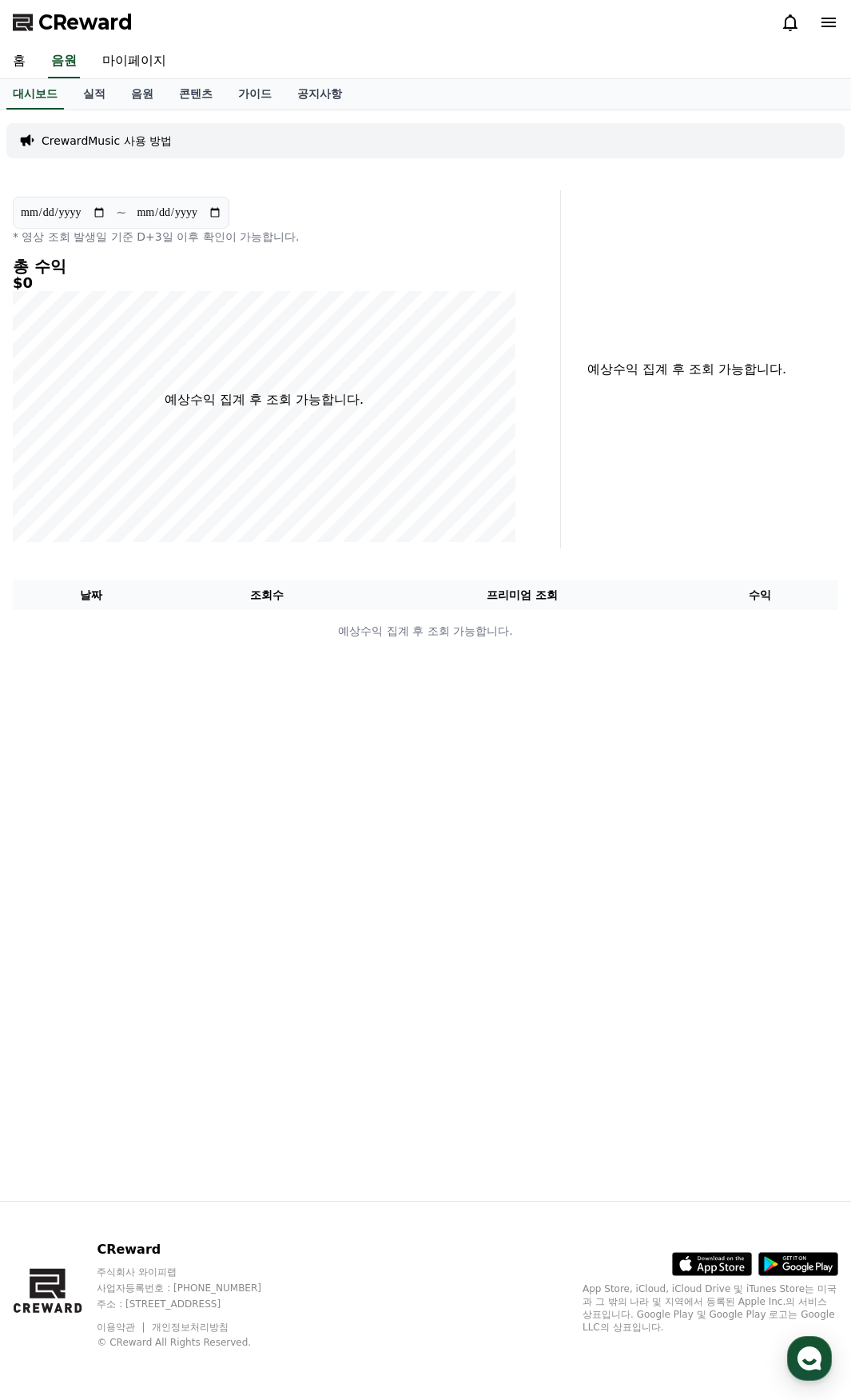
click at [115, 146] on p "CrewardMusic 사용 방법" at bounding box center [106, 140] width 131 height 16
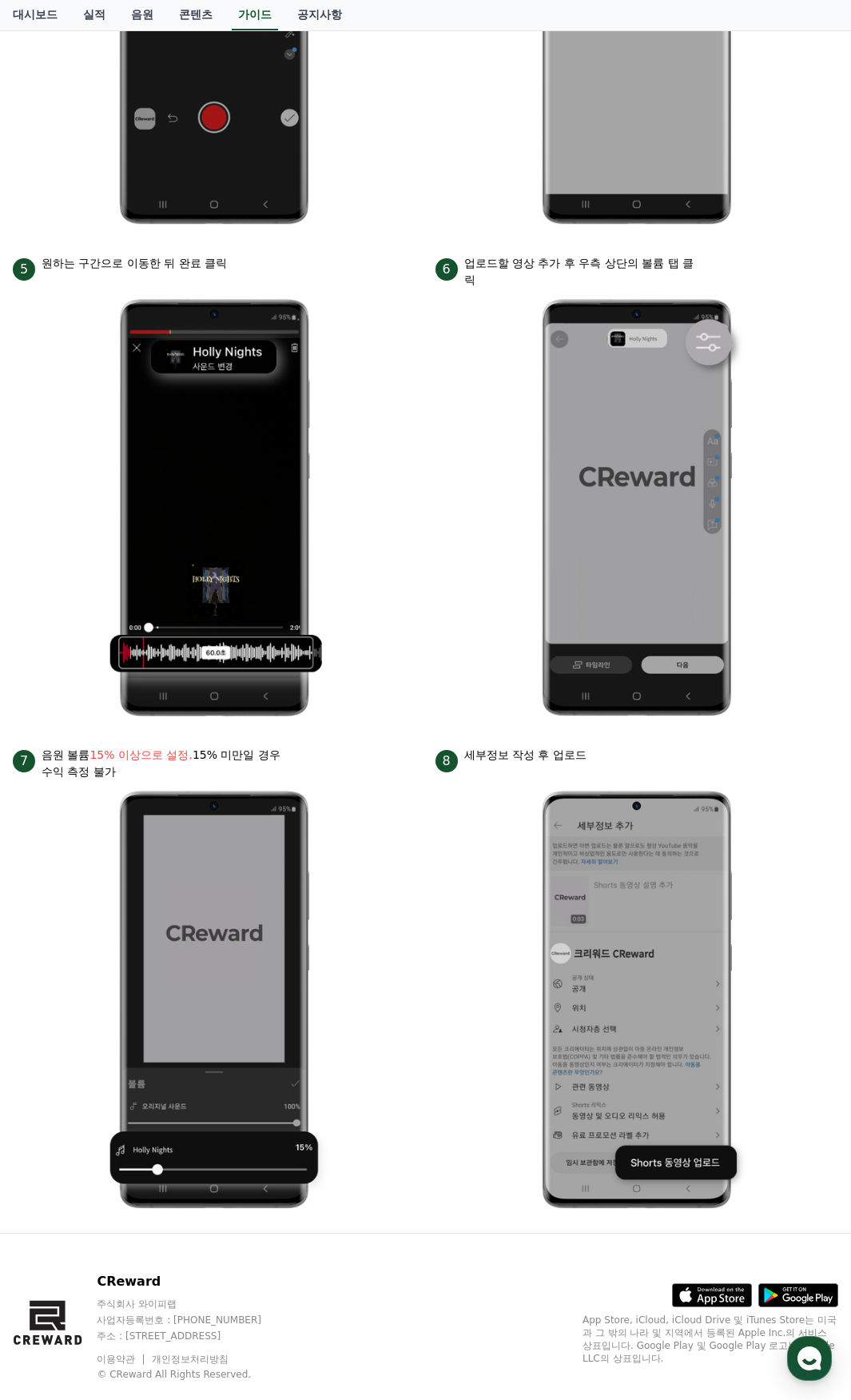
scroll to position [1055, 0]
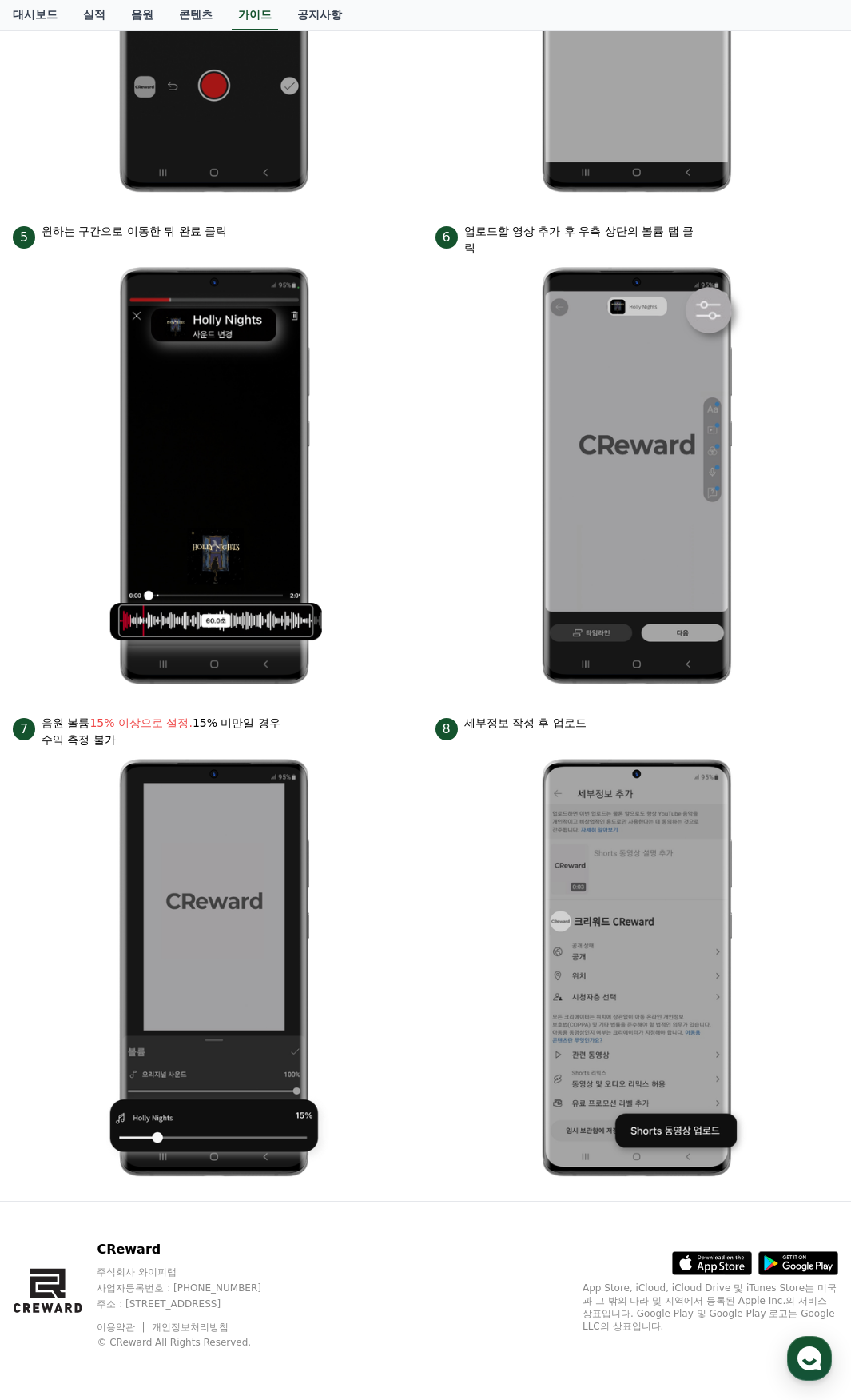
drag, startPoint x: 476, startPoint y: 617, endPoint x: 474, endPoint y: 626, distance: 9.2
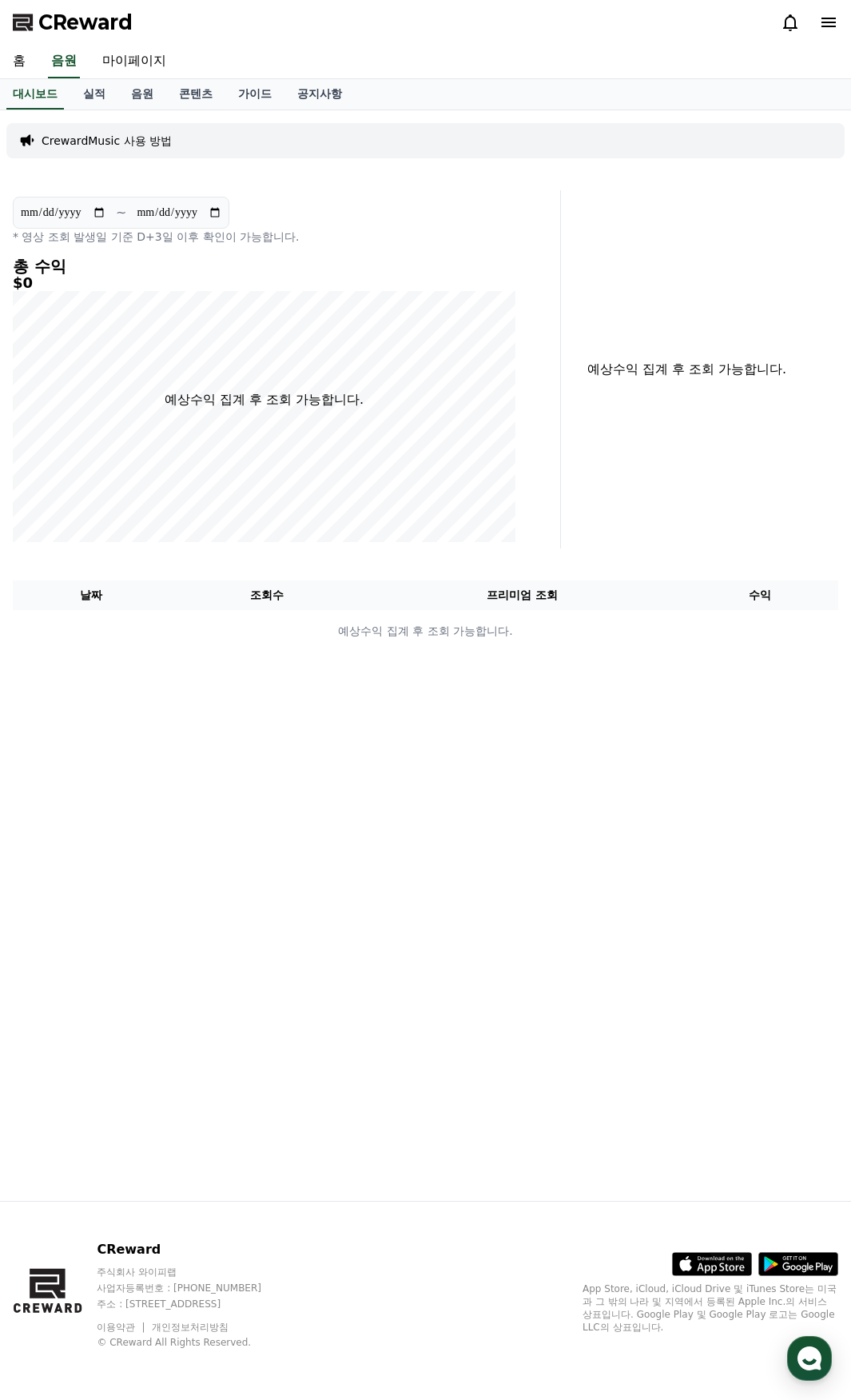
click at [788, 30] on icon at bounding box center [790, 22] width 19 height 19
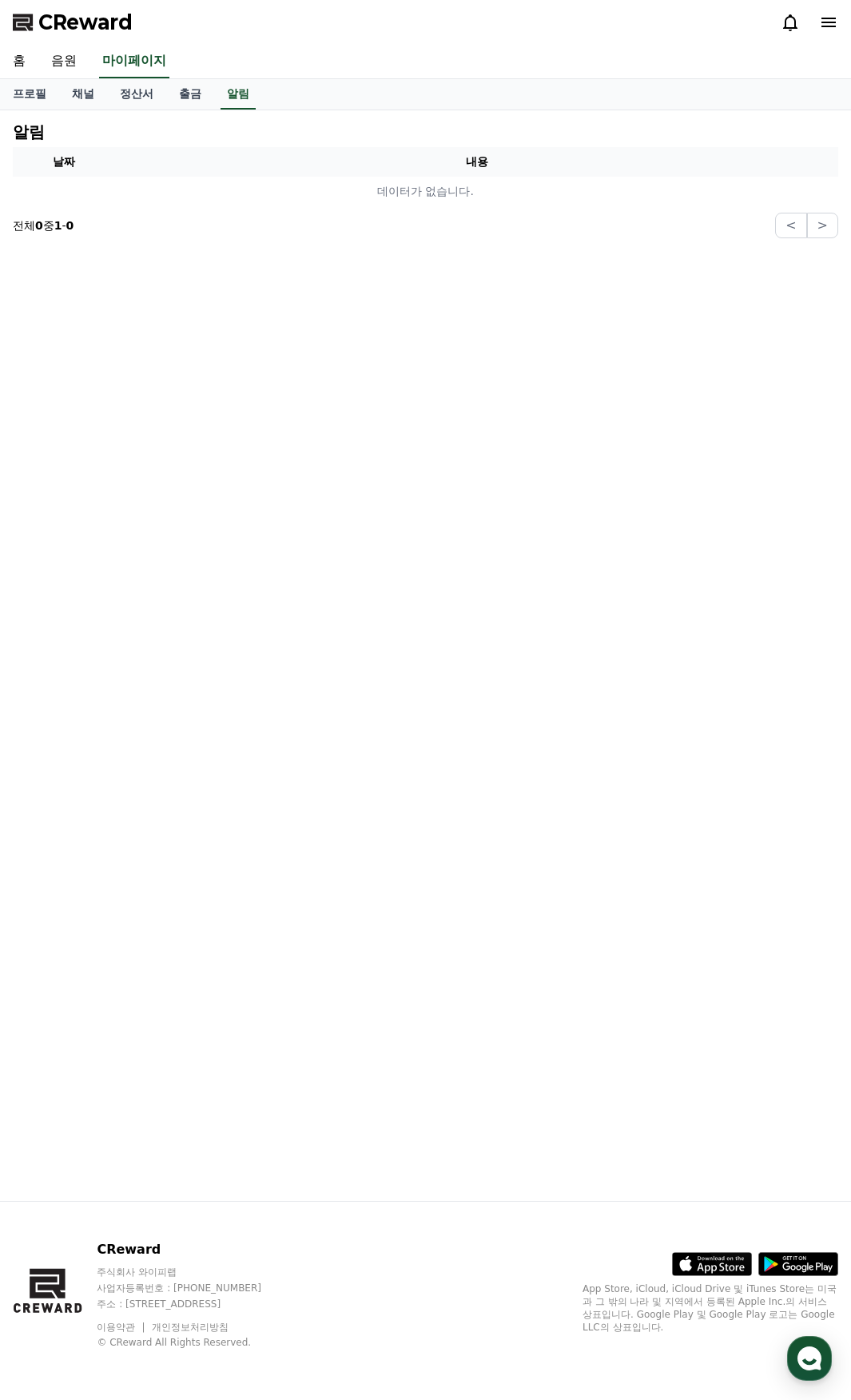
click at [826, 11] on div at bounding box center [809, 22] width 58 height 25
click at [831, 19] on icon at bounding box center [829, 22] width 15 height 10
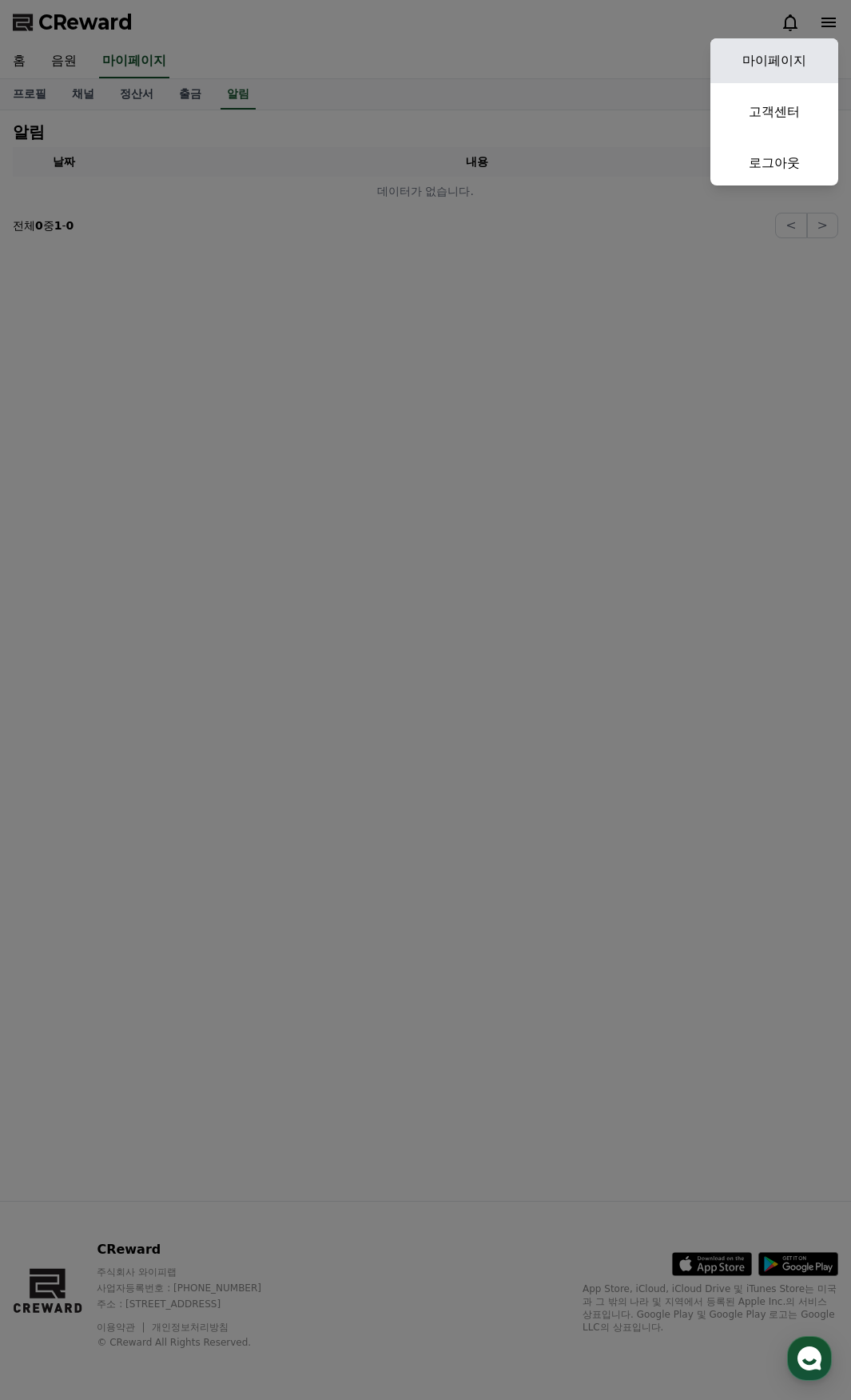
click at [801, 62] on link "마이페이지" at bounding box center [775, 61] width 128 height 45
select select "**********"
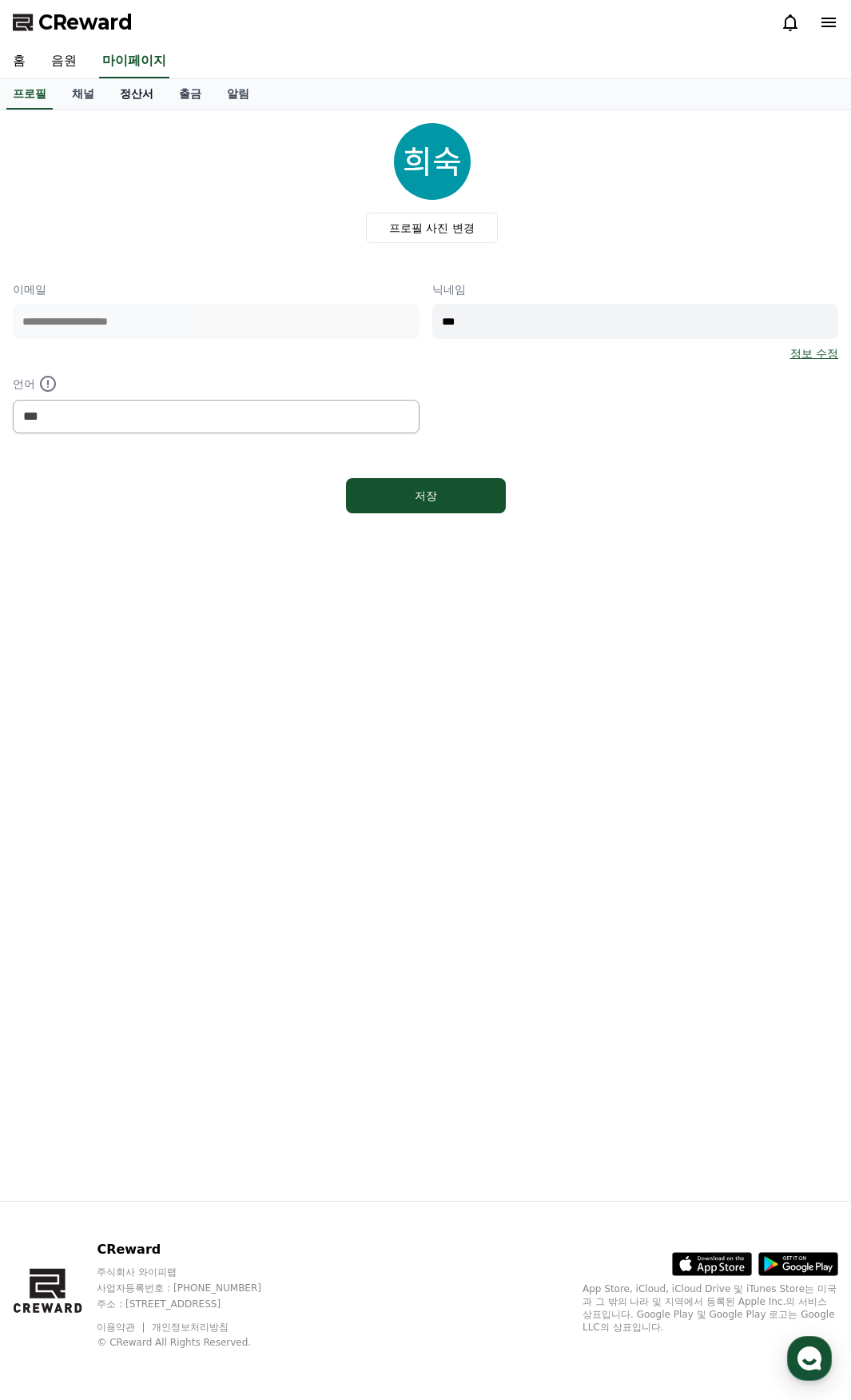
click at [136, 84] on link "정산서" at bounding box center [136, 94] width 59 height 30
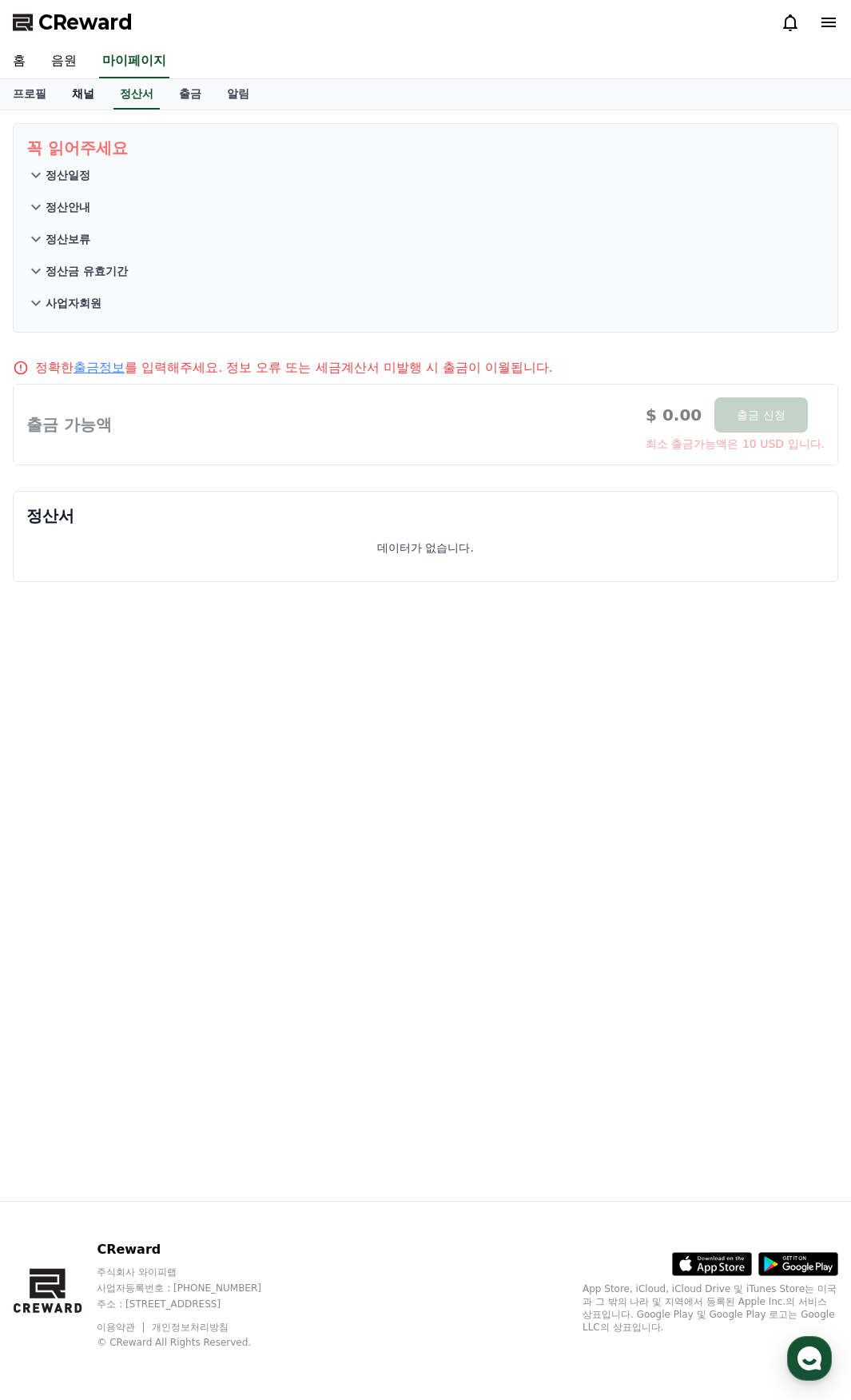
click at [101, 95] on link "채널" at bounding box center [83, 94] width 48 height 30
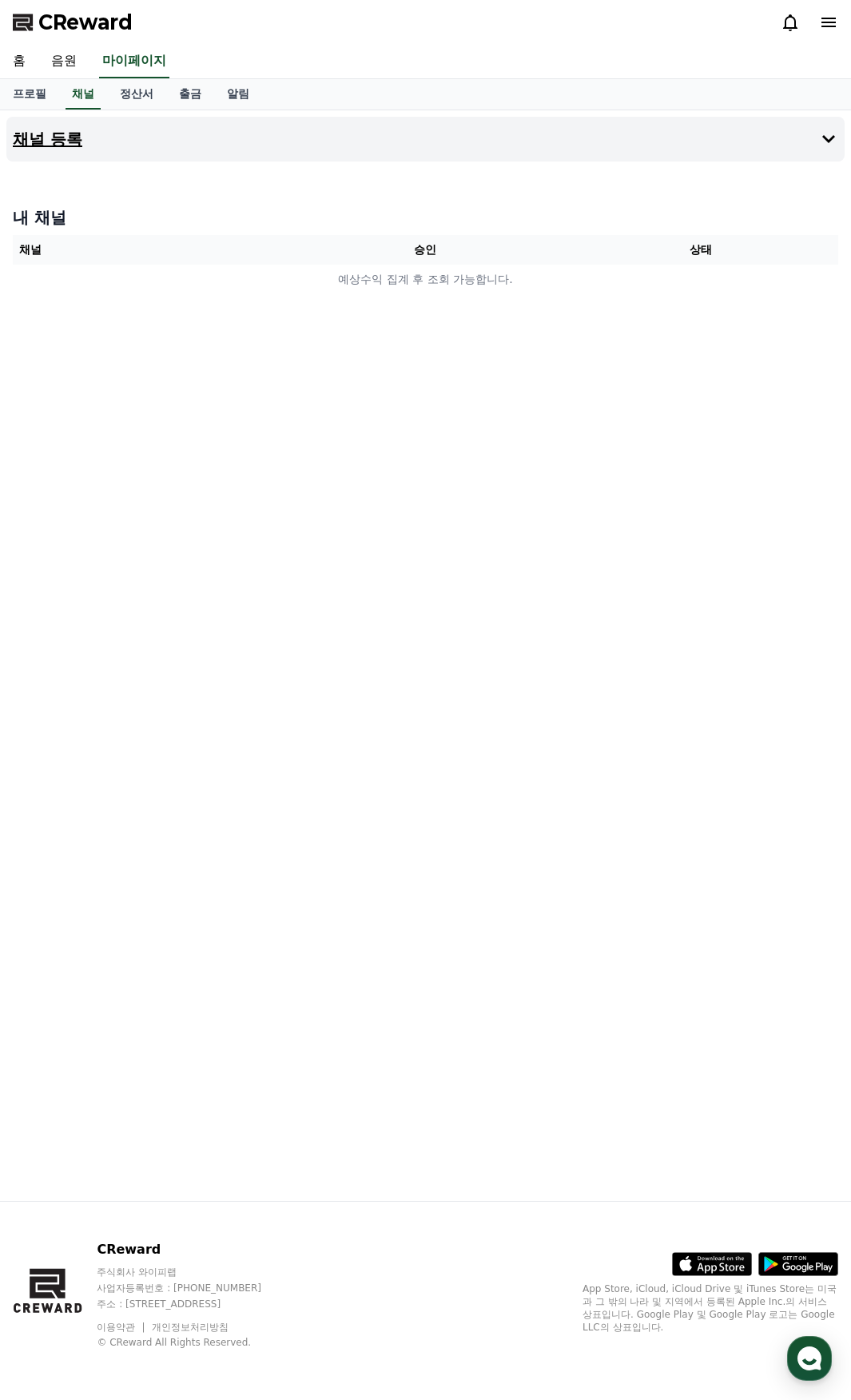
click at [290, 158] on button "채널 등록" at bounding box center [426, 139] width 838 height 45
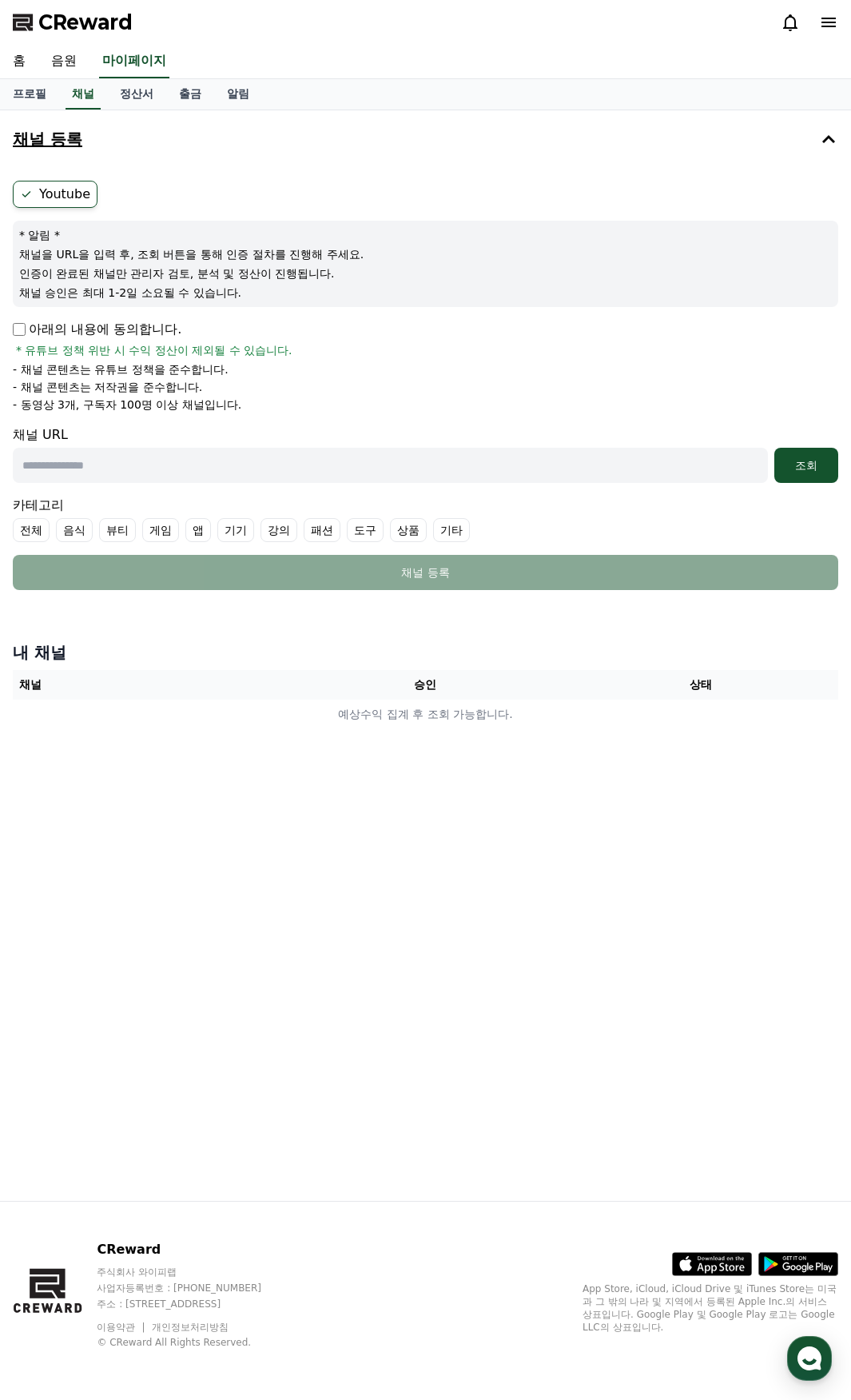
click at [290, 158] on button "채널 등록" at bounding box center [426, 139] width 838 height 45
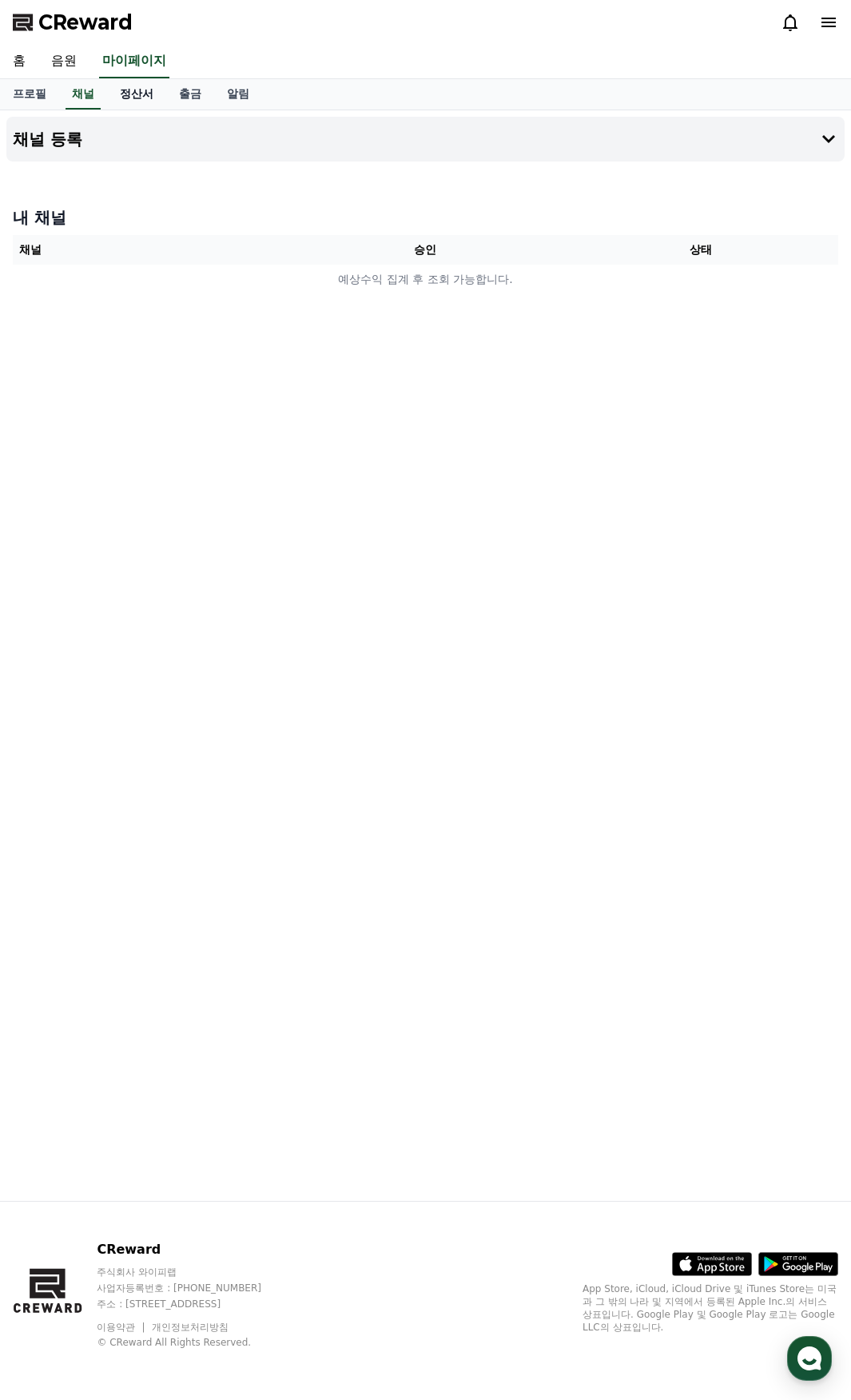
click at [156, 103] on link "정산서" at bounding box center [136, 94] width 59 height 30
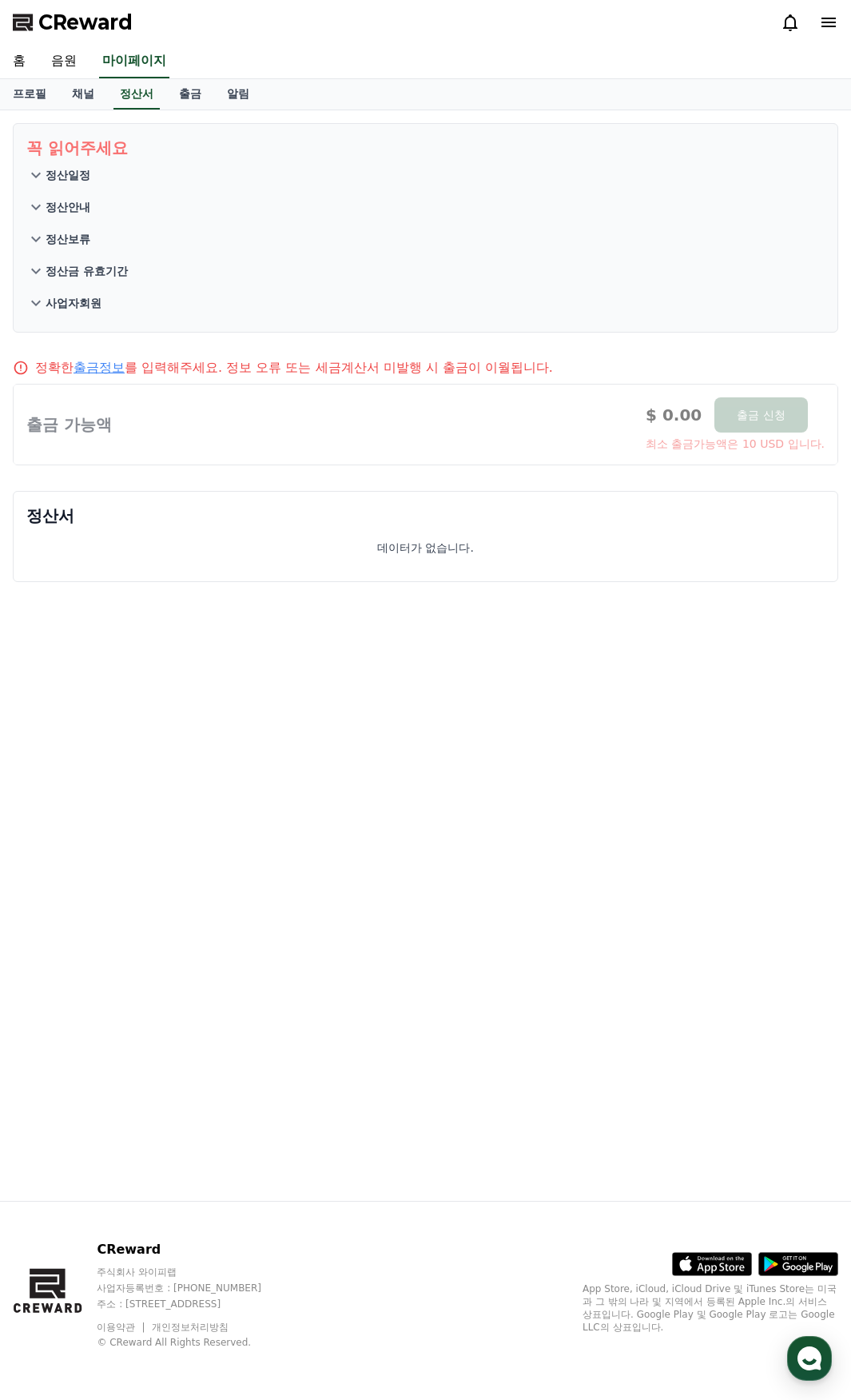
click at [215, 68] on div "홈 음원 마이페이지" at bounding box center [426, 61] width 851 height 34
click at [192, 95] on link "출금" at bounding box center [191, 94] width 48 height 30
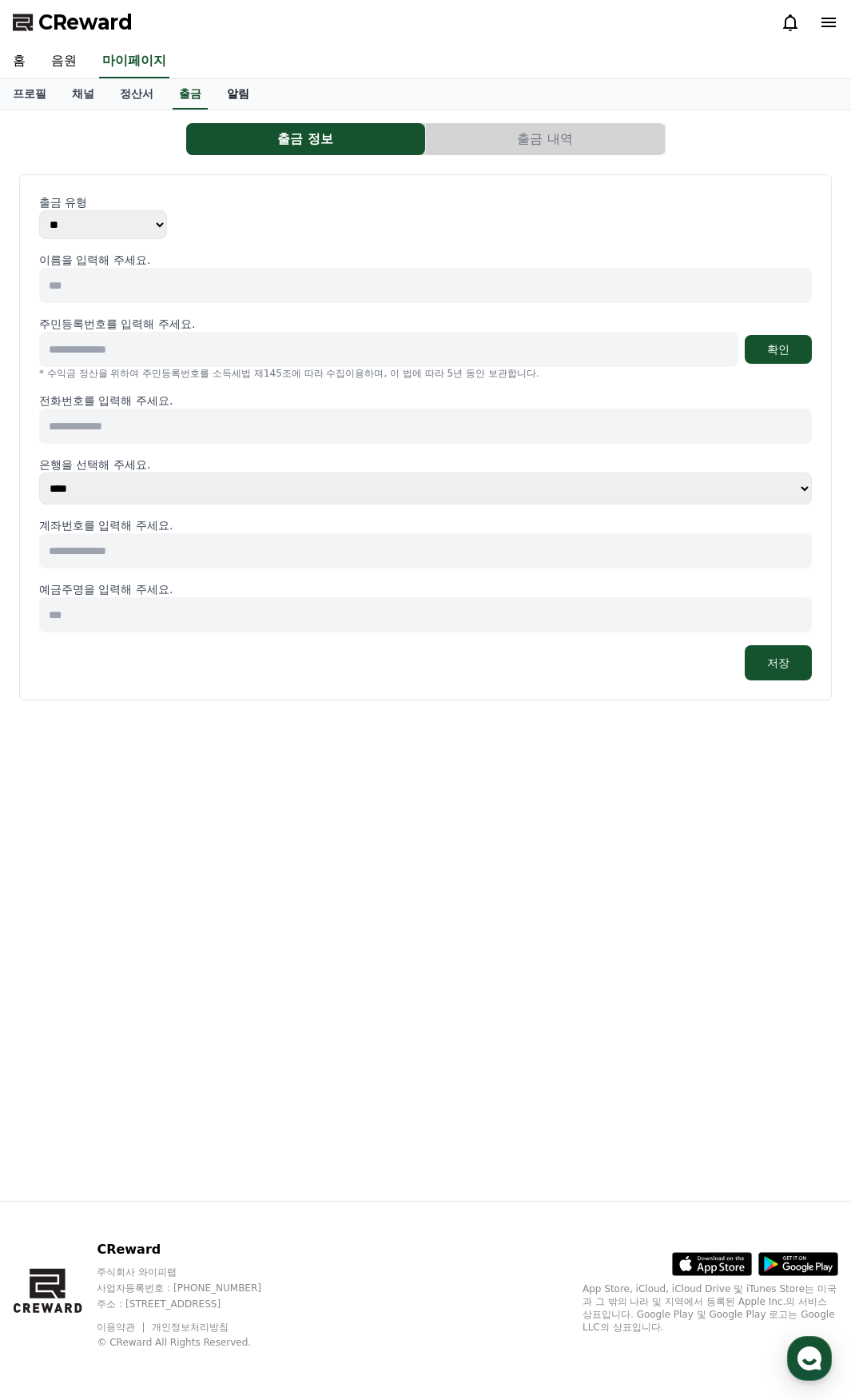
click at [224, 95] on link "알림" at bounding box center [238, 94] width 48 height 30
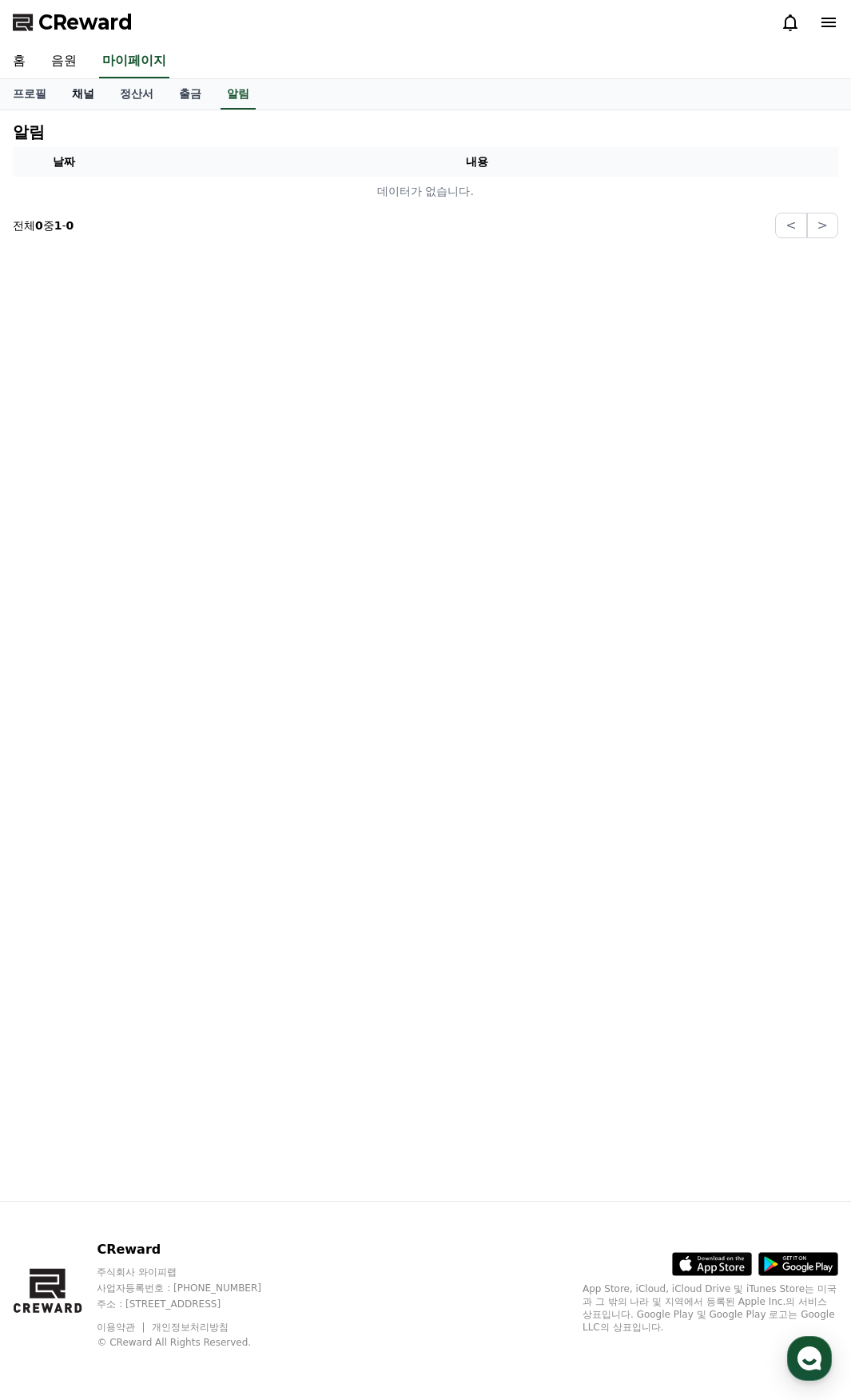
click at [99, 99] on link "채널" at bounding box center [83, 94] width 48 height 30
